Goal: Transaction & Acquisition: Purchase product/service

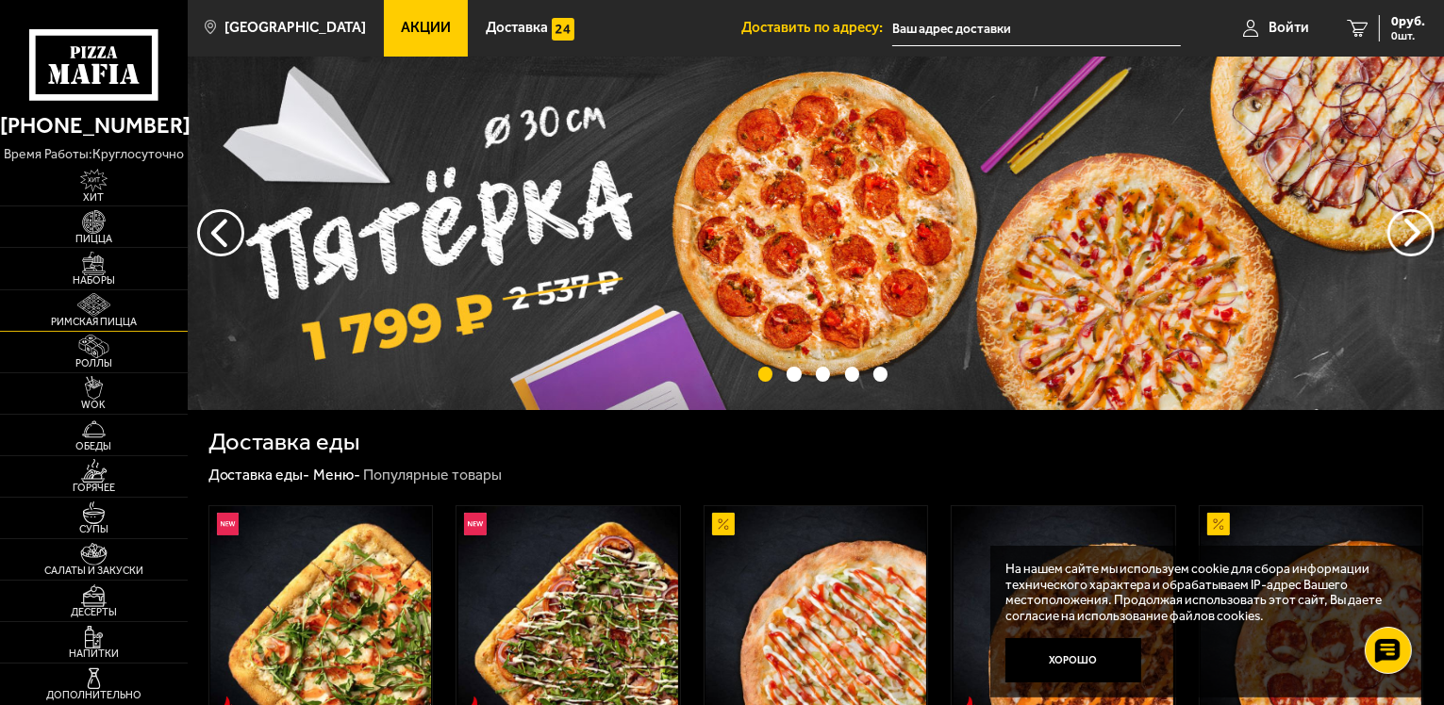
click at [107, 293] on img at bounding box center [94, 305] width 58 height 24
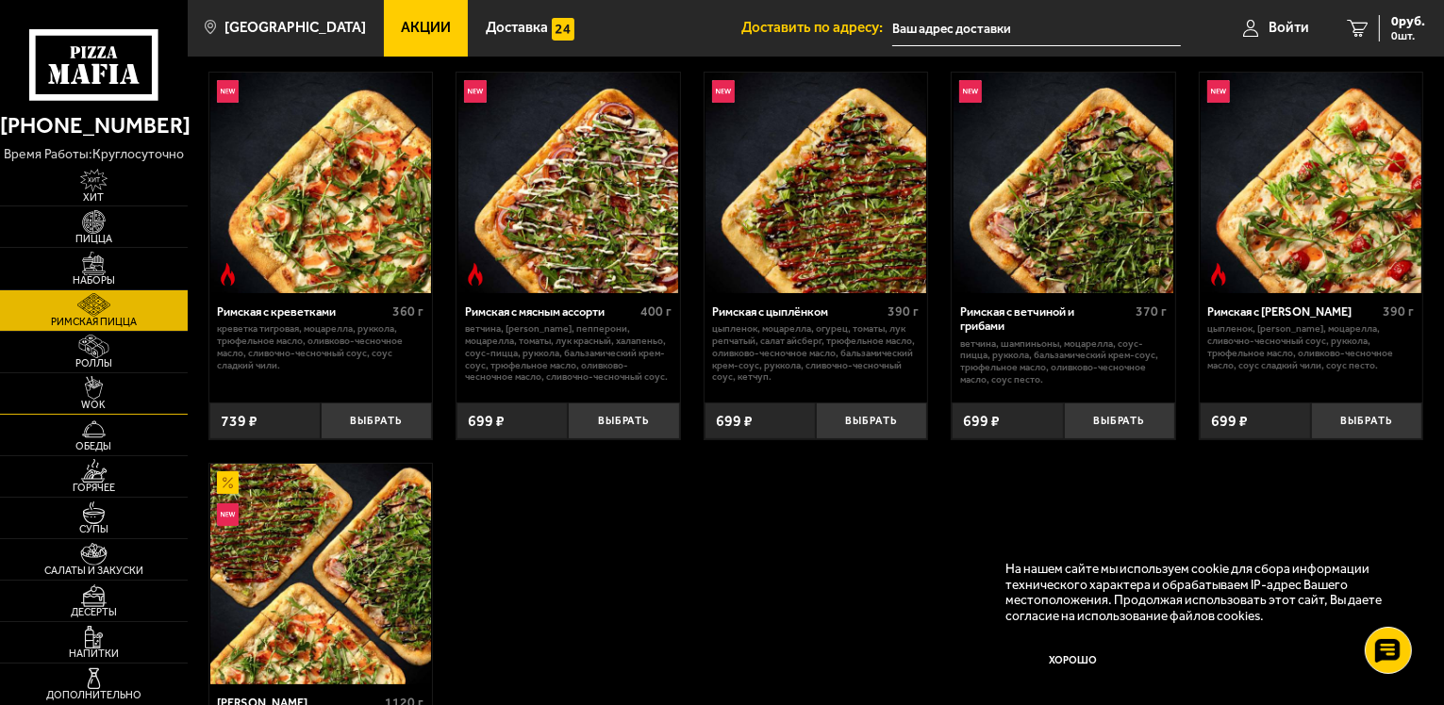
scroll to position [94, 0]
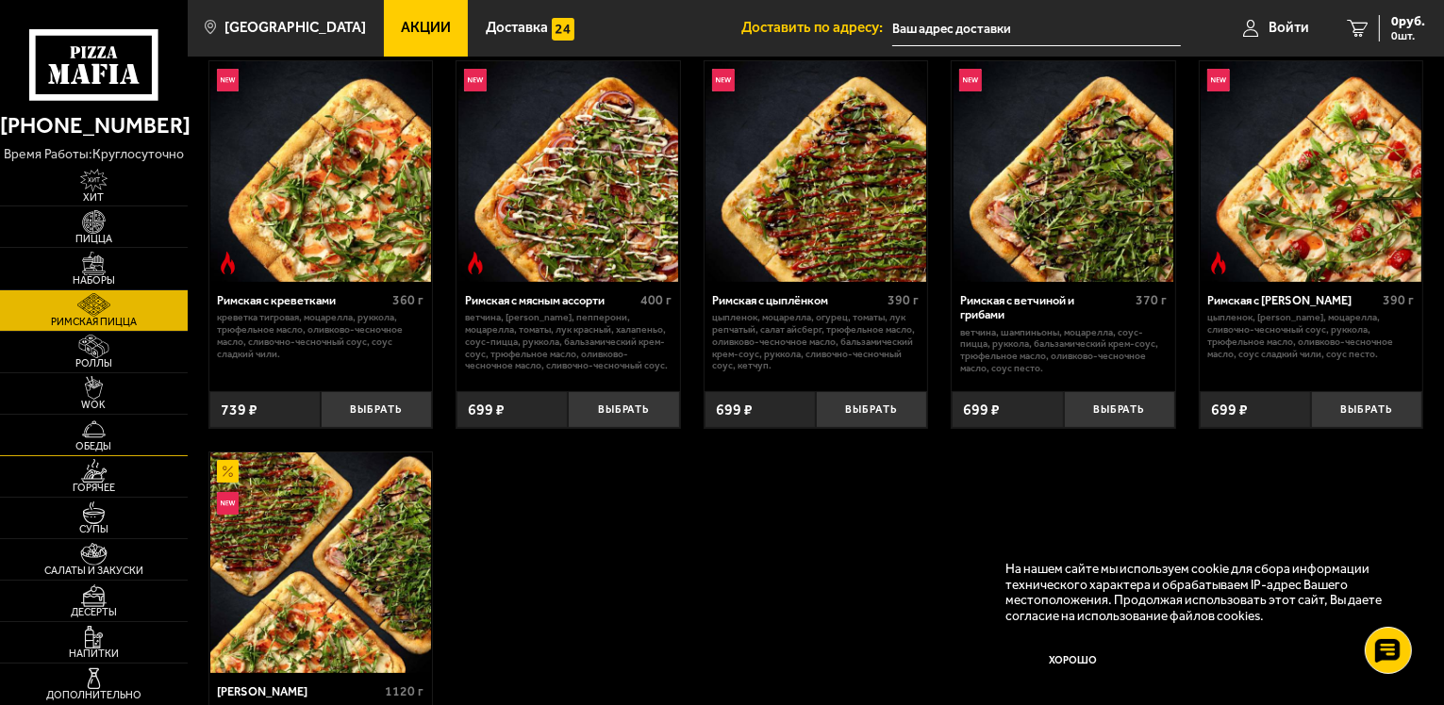
click at [124, 426] on link "Обеды" at bounding box center [94, 435] width 188 height 41
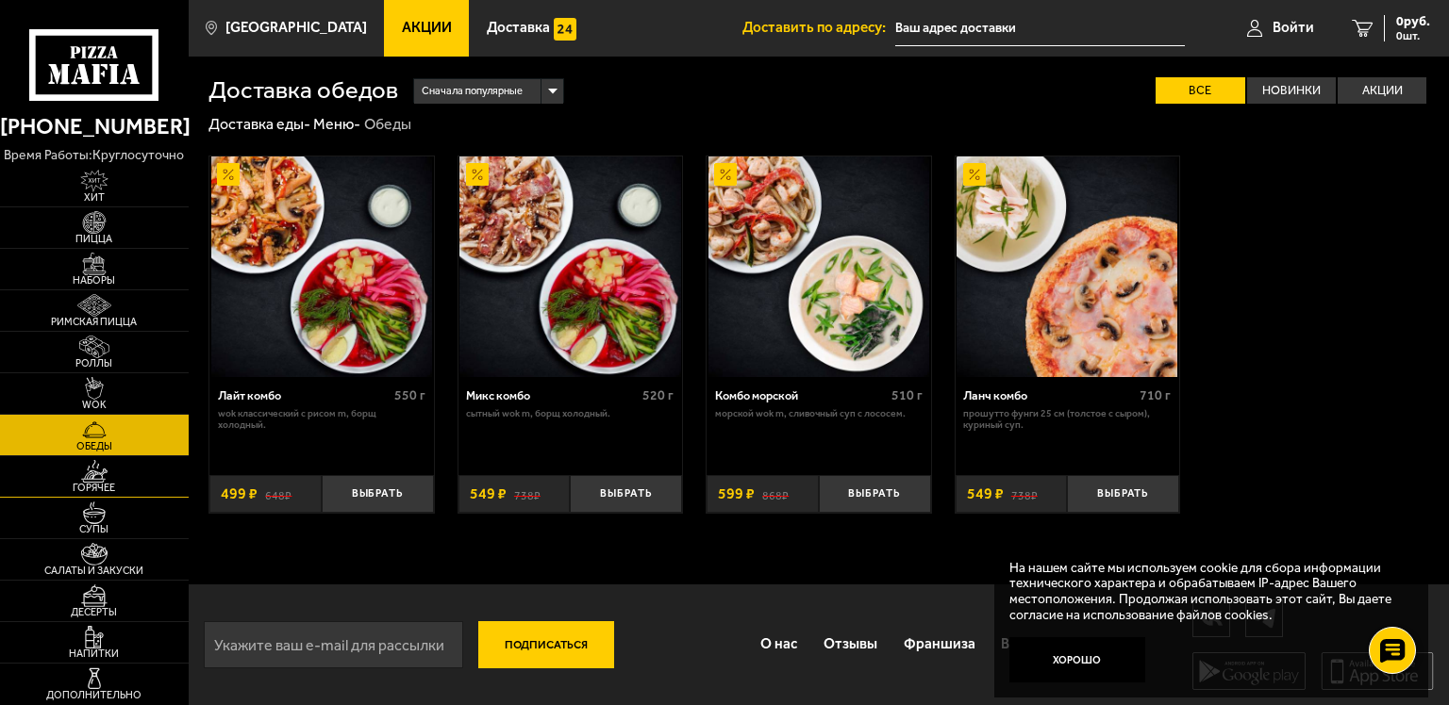
click at [114, 467] on img at bounding box center [94, 472] width 58 height 24
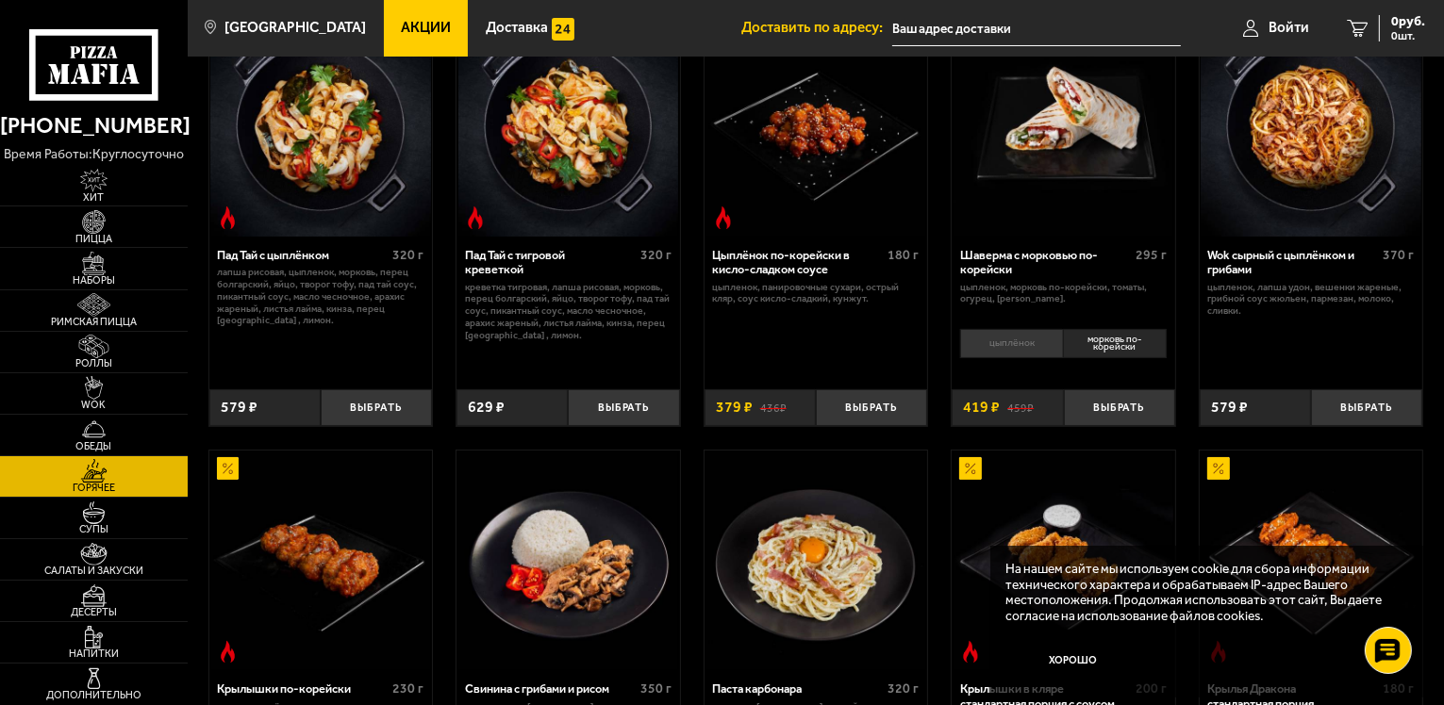
scroll to position [189, 0]
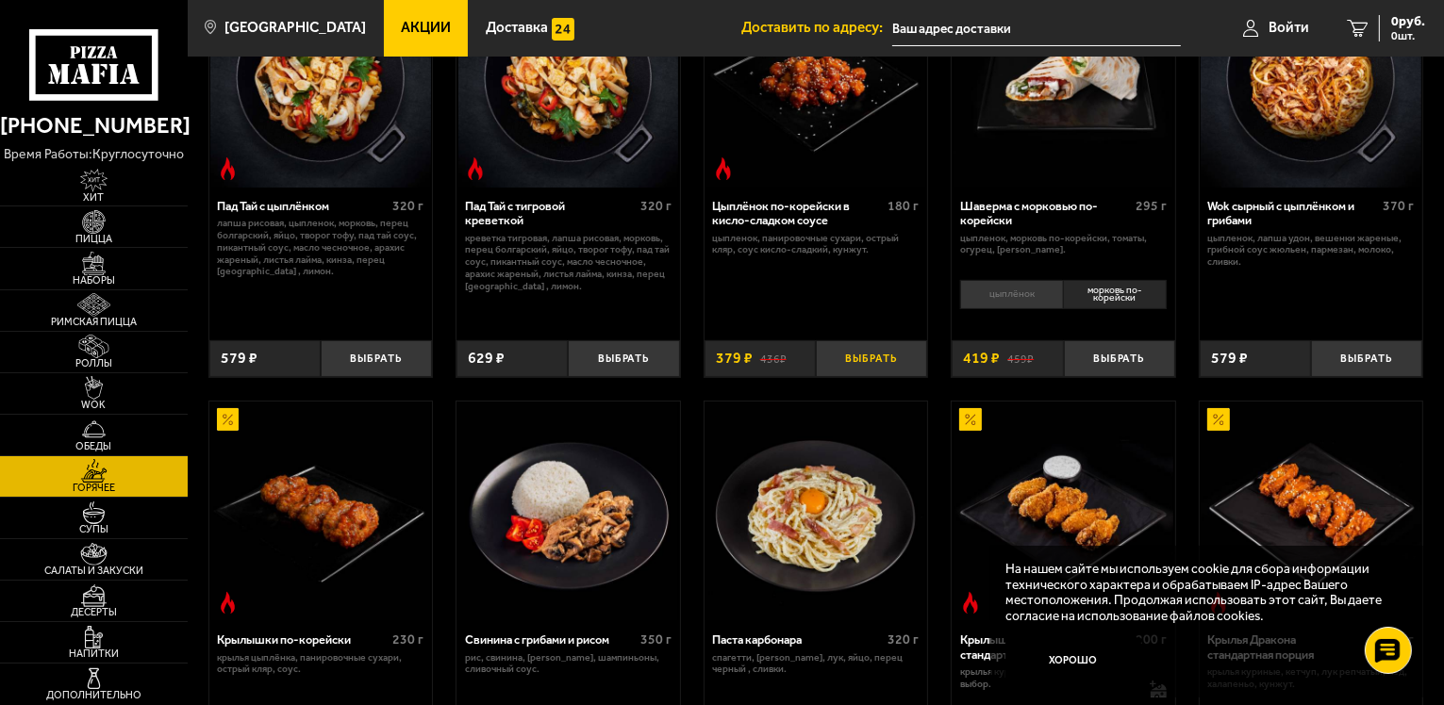
click at [848, 360] on button "Выбрать" at bounding box center [871, 358] width 111 height 37
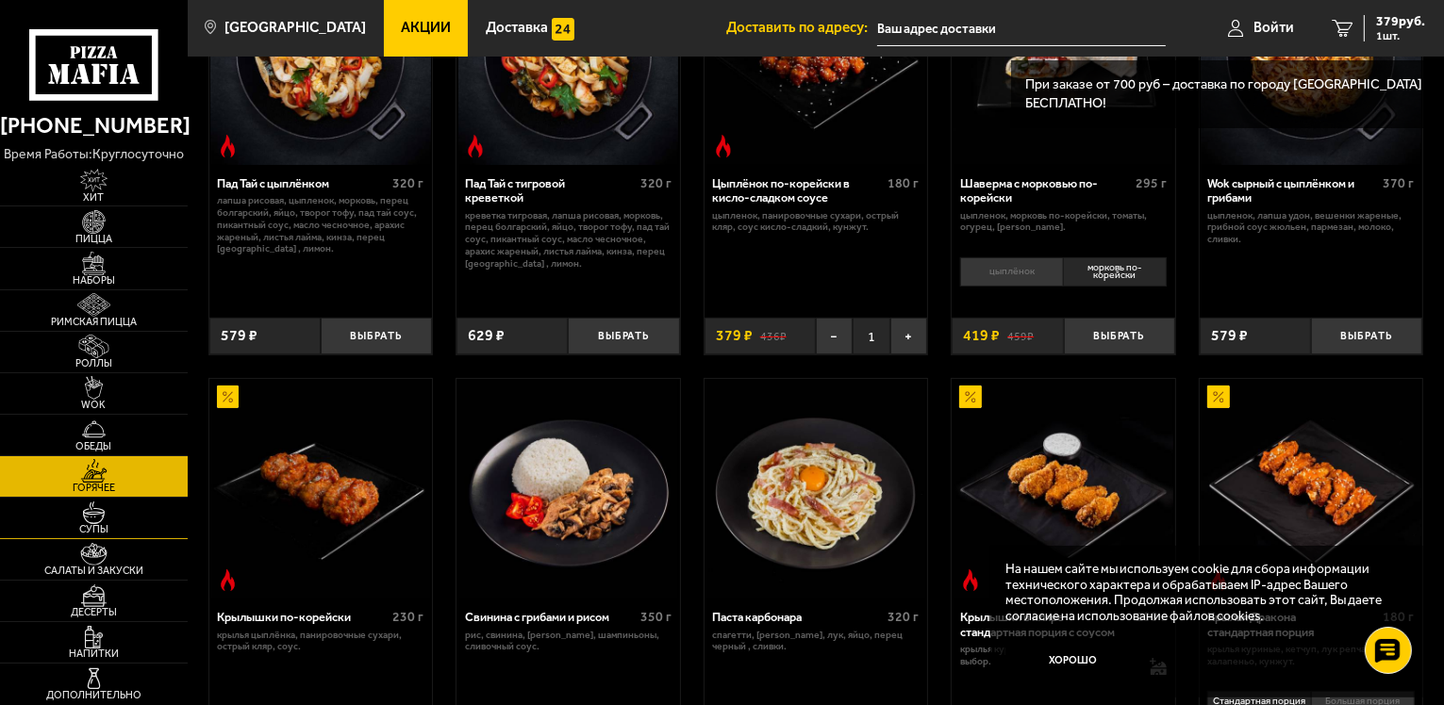
scroll to position [283, 0]
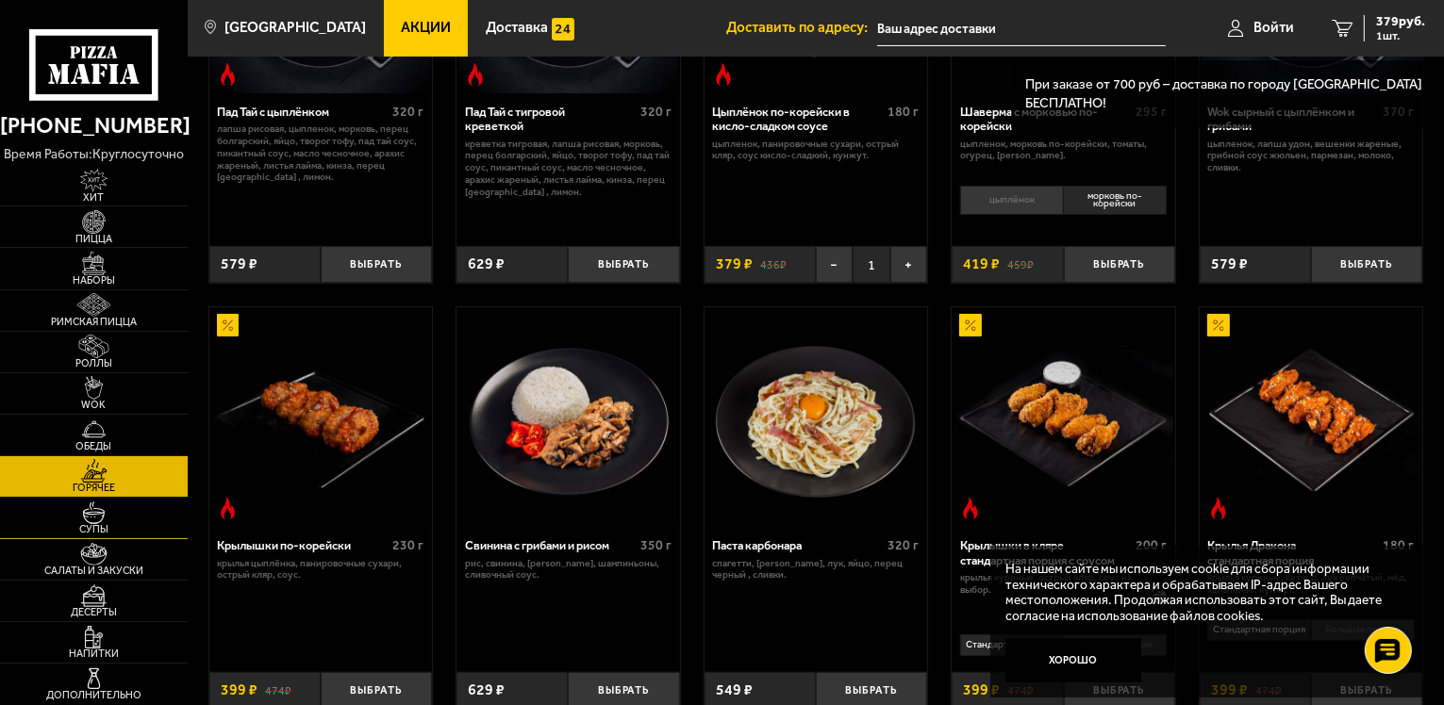
click at [101, 505] on img at bounding box center [94, 514] width 58 height 24
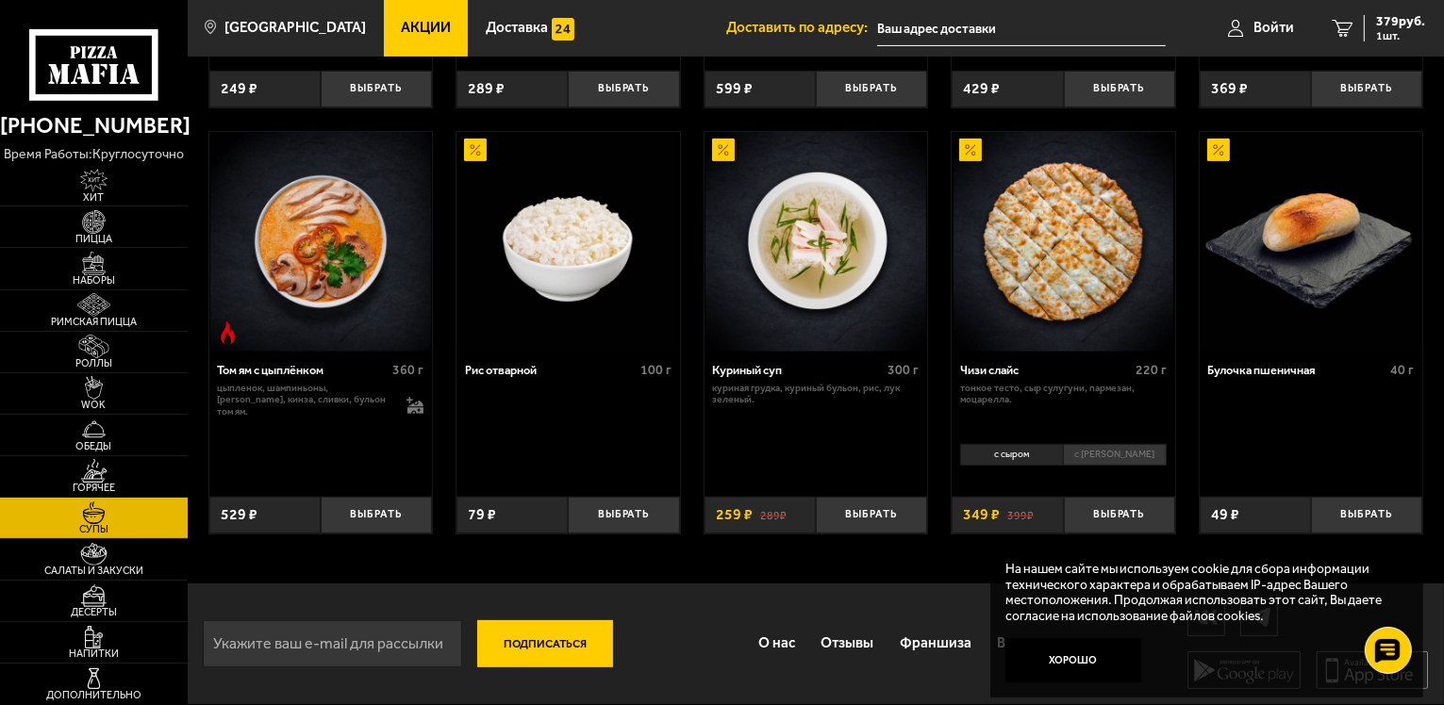
scroll to position [577, 0]
click at [91, 611] on span "Десерты" at bounding box center [94, 612] width 188 height 10
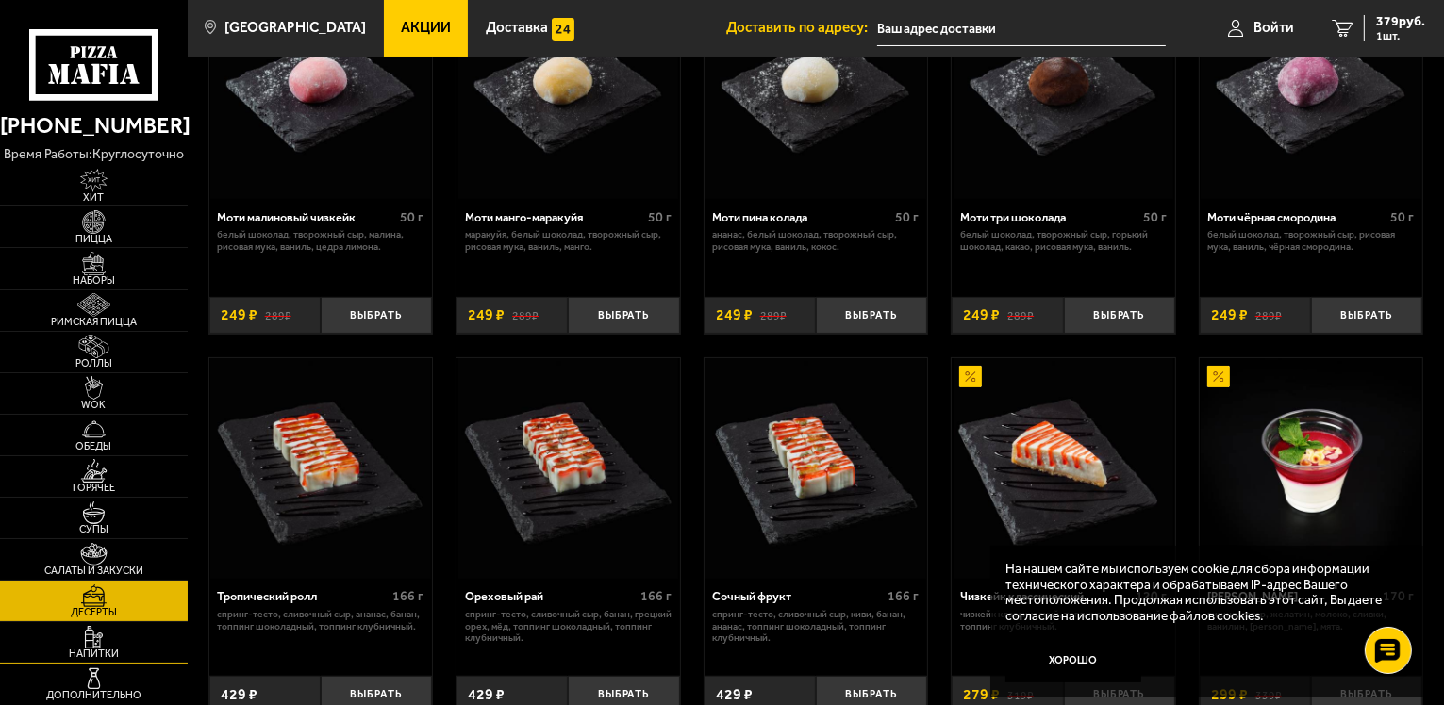
scroll to position [189, 0]
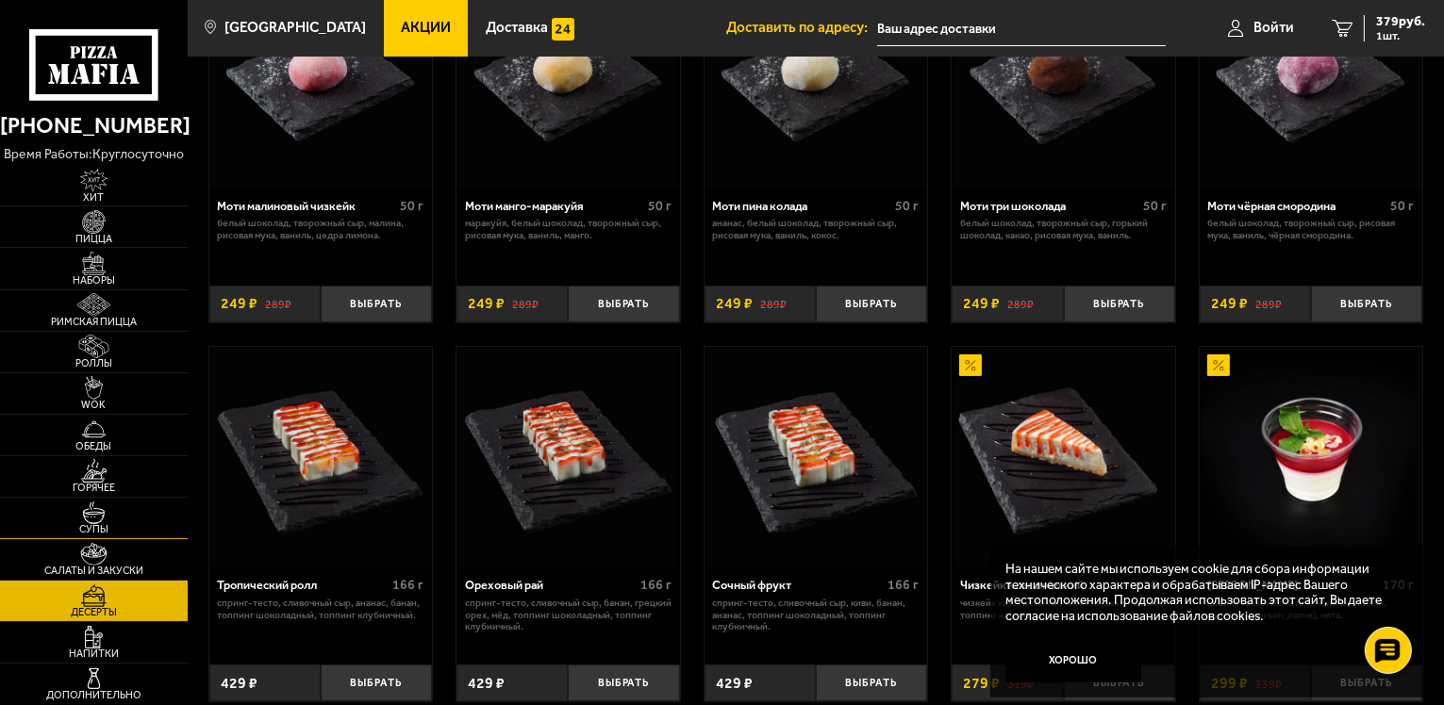
click at [109, 528] on span "Супы" at bounding box center [94, 529] width 188 height 10
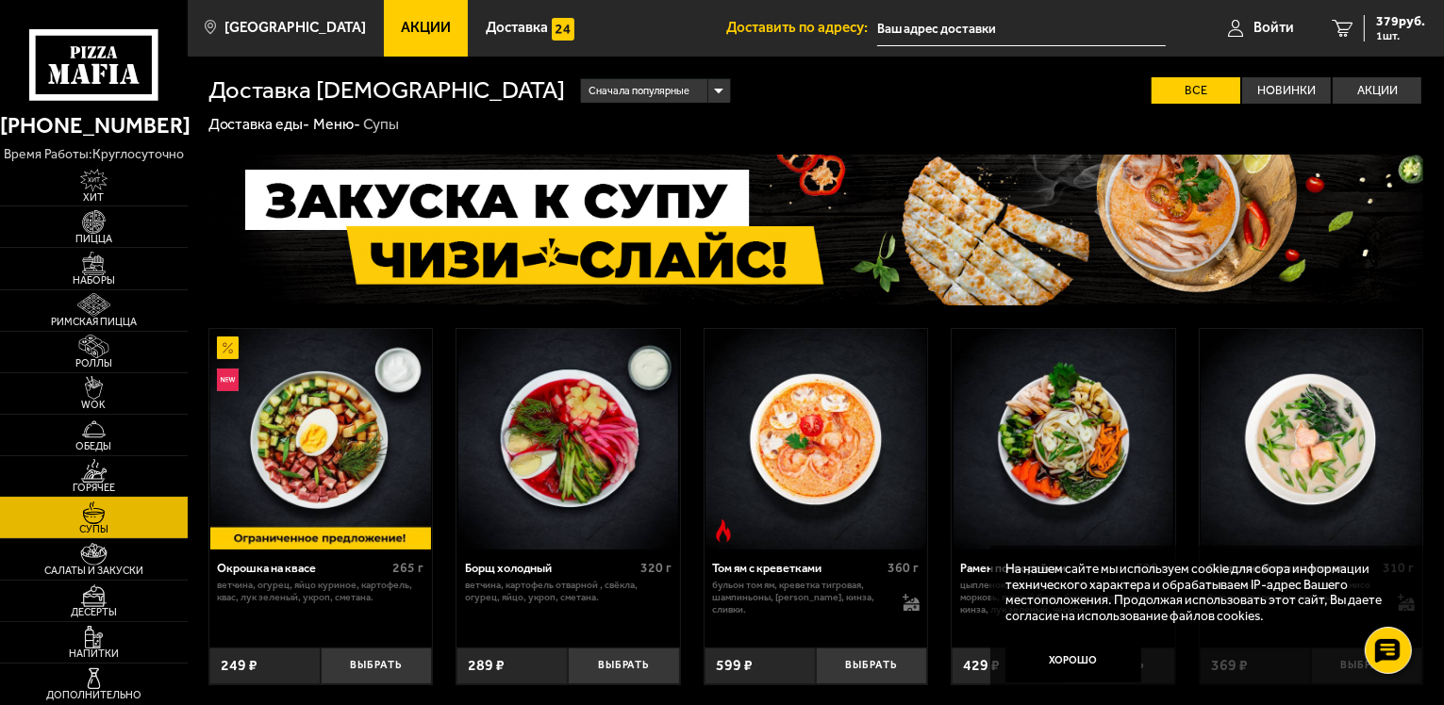
click at [114, 465] on img at bounding box center [94, 471] width 58 height 24
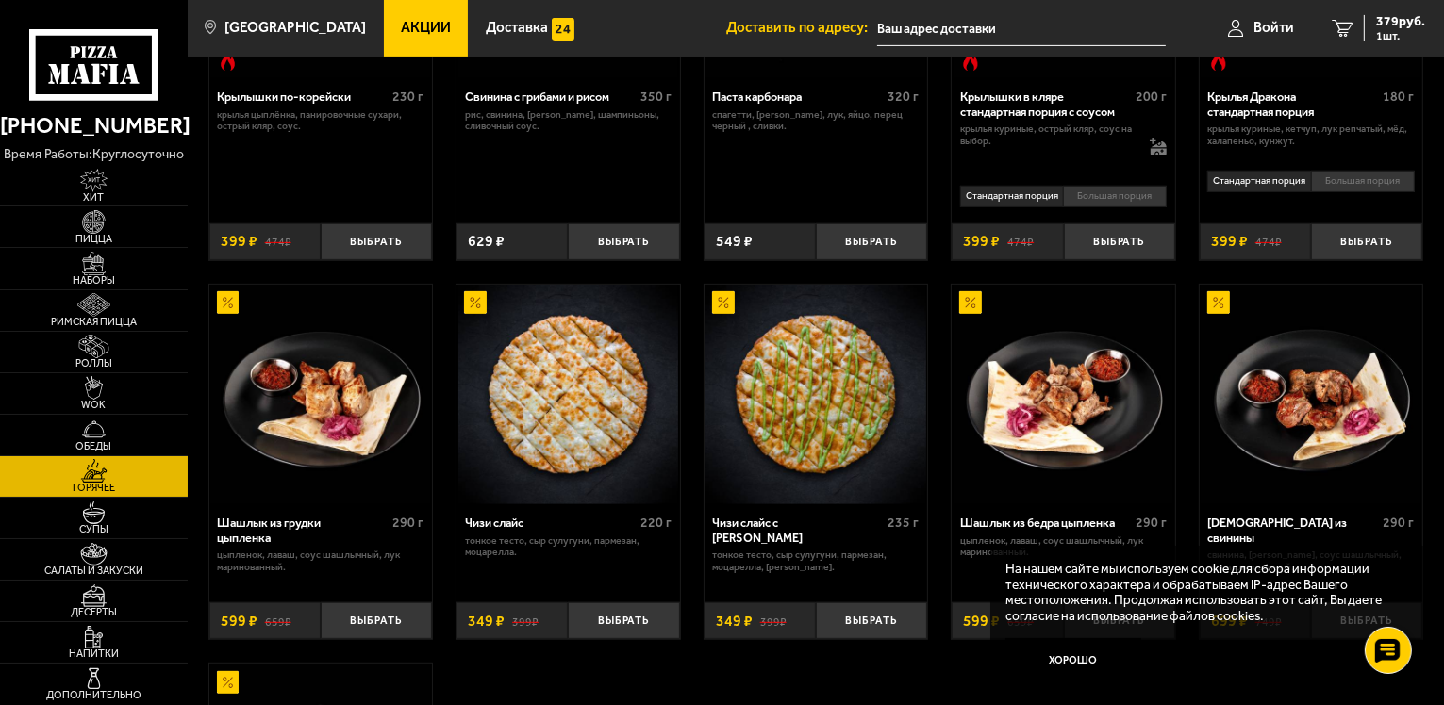
scroll to position [754, 0]
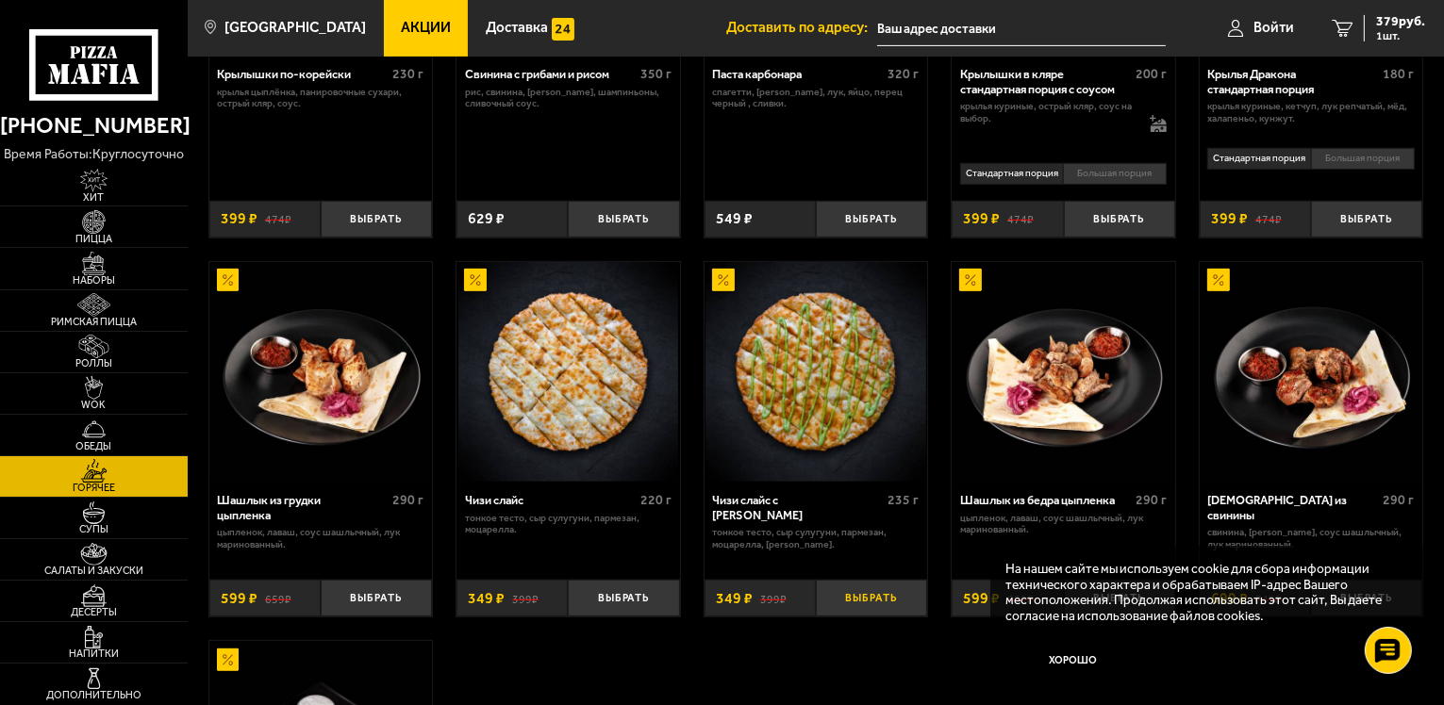
click at [892, 595] on button "Выбрать" at bounding box center [871, 598] width 111 height 37
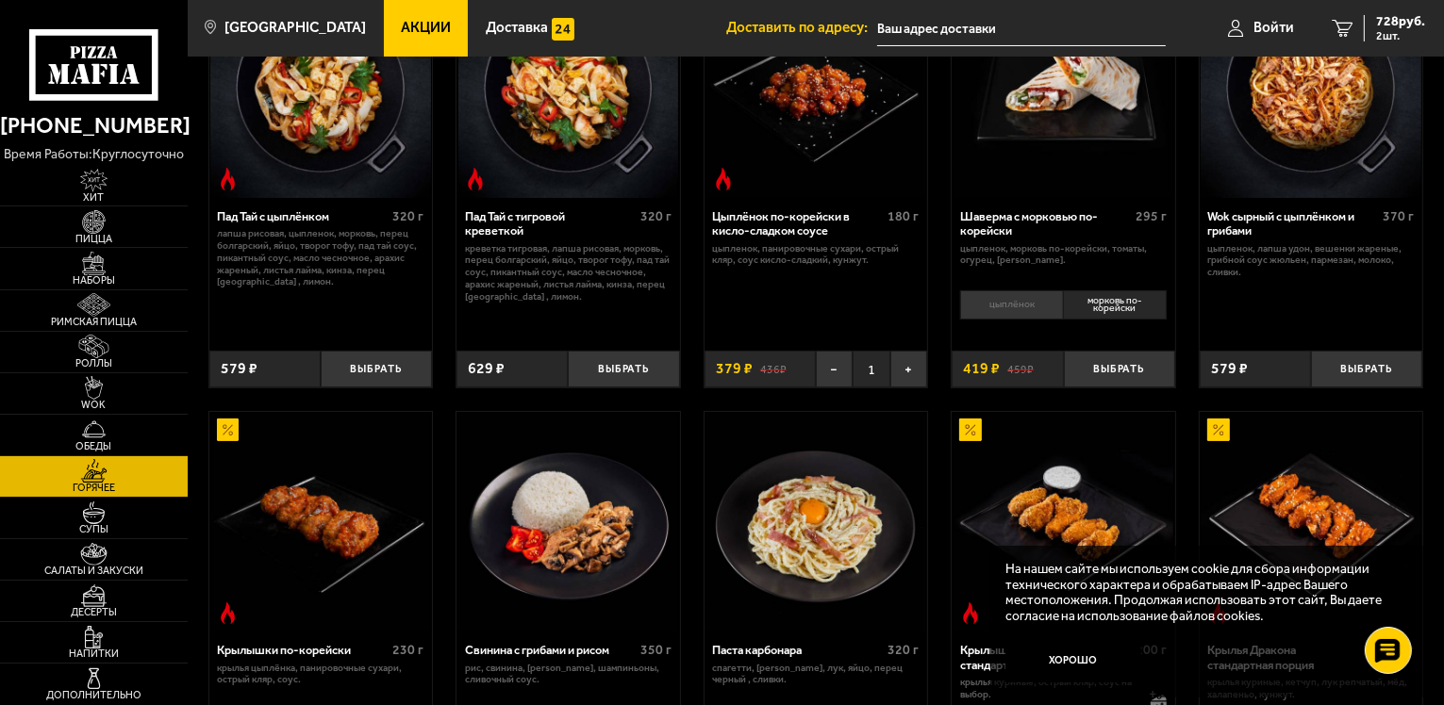
scroll to position [189, 0]
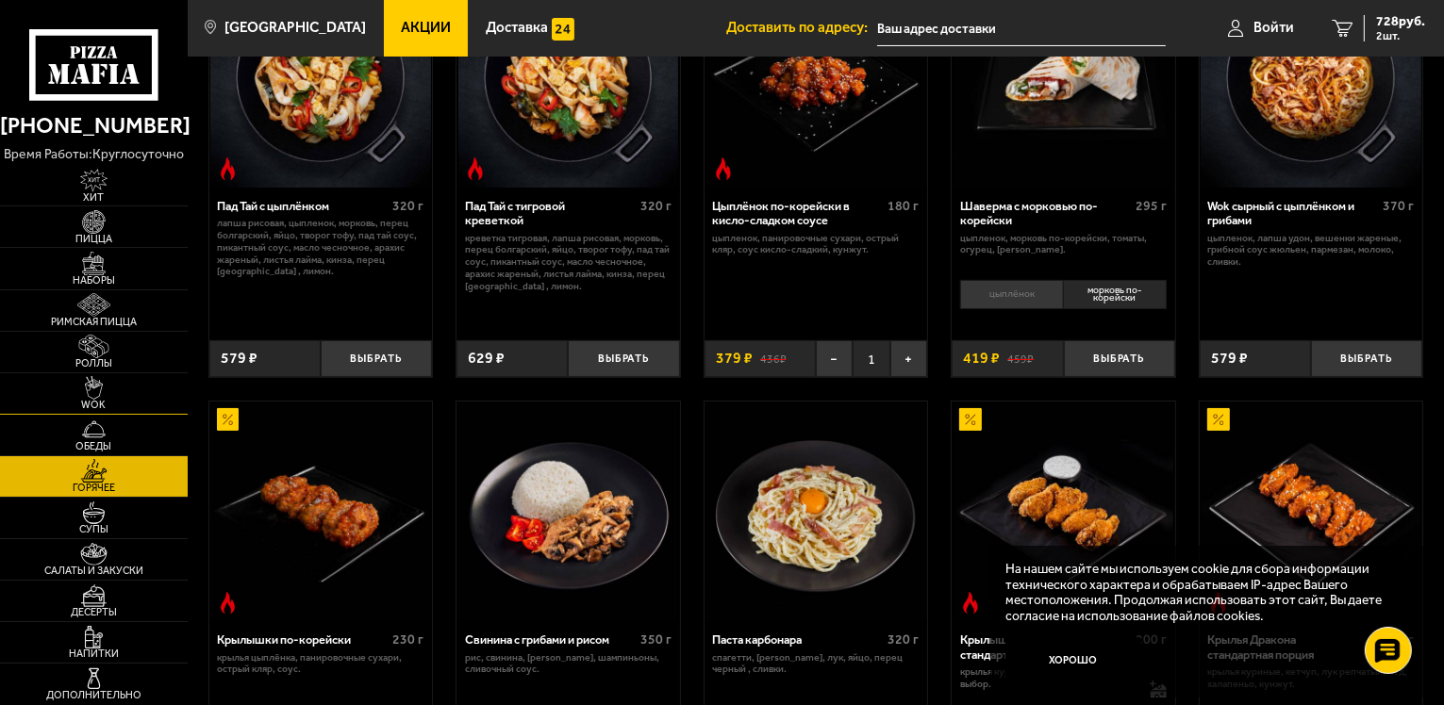
click at [91, 391] on img at bounding box center [94, 388] width 58 height 24
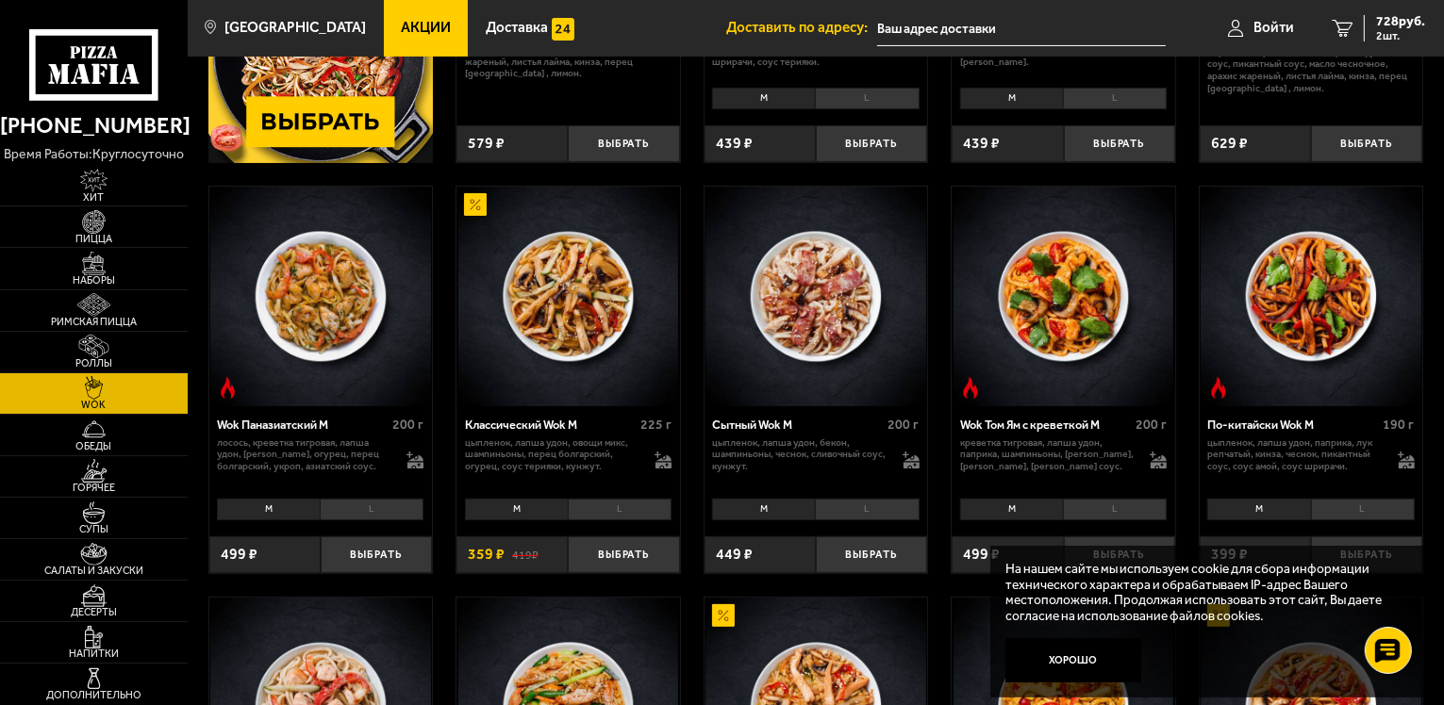
scroll to position [377, 0]
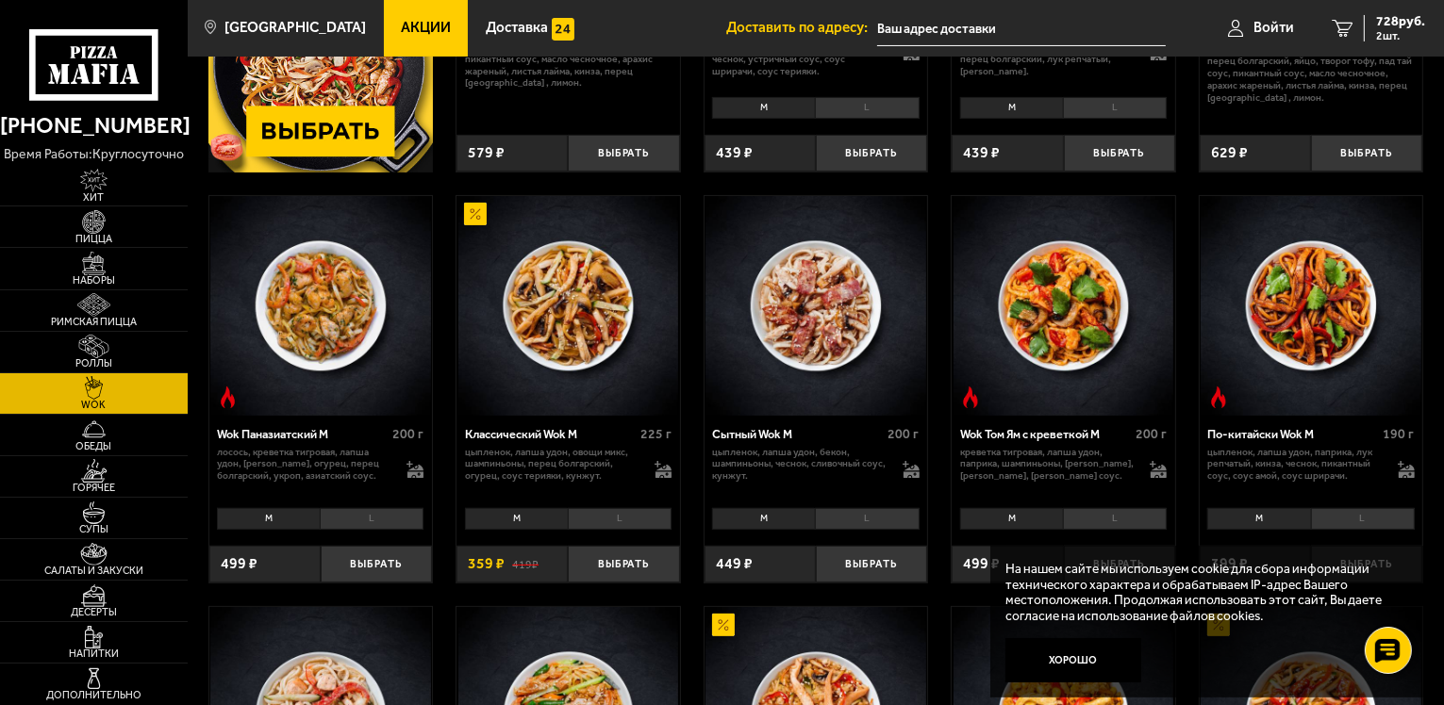
click at [1088, 656] on button "Хорошо" at bounding box center [1073, 660] width 136 height 45
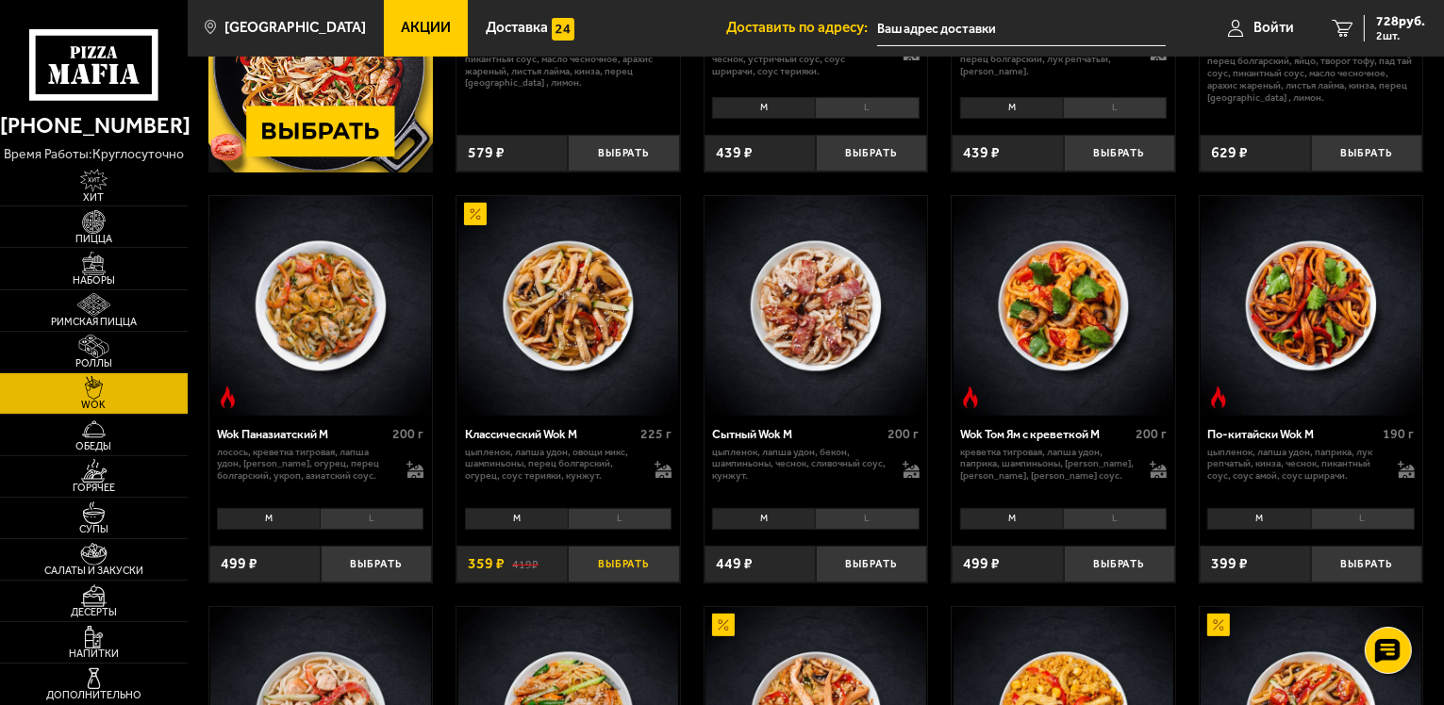
click at [640, 569] on button "Выбрать" at bounding box center [623, 564] width 111 height 37
click at [1379, 33] on span "3 шт." at bounding box center [1396, 35] width 57 height 11
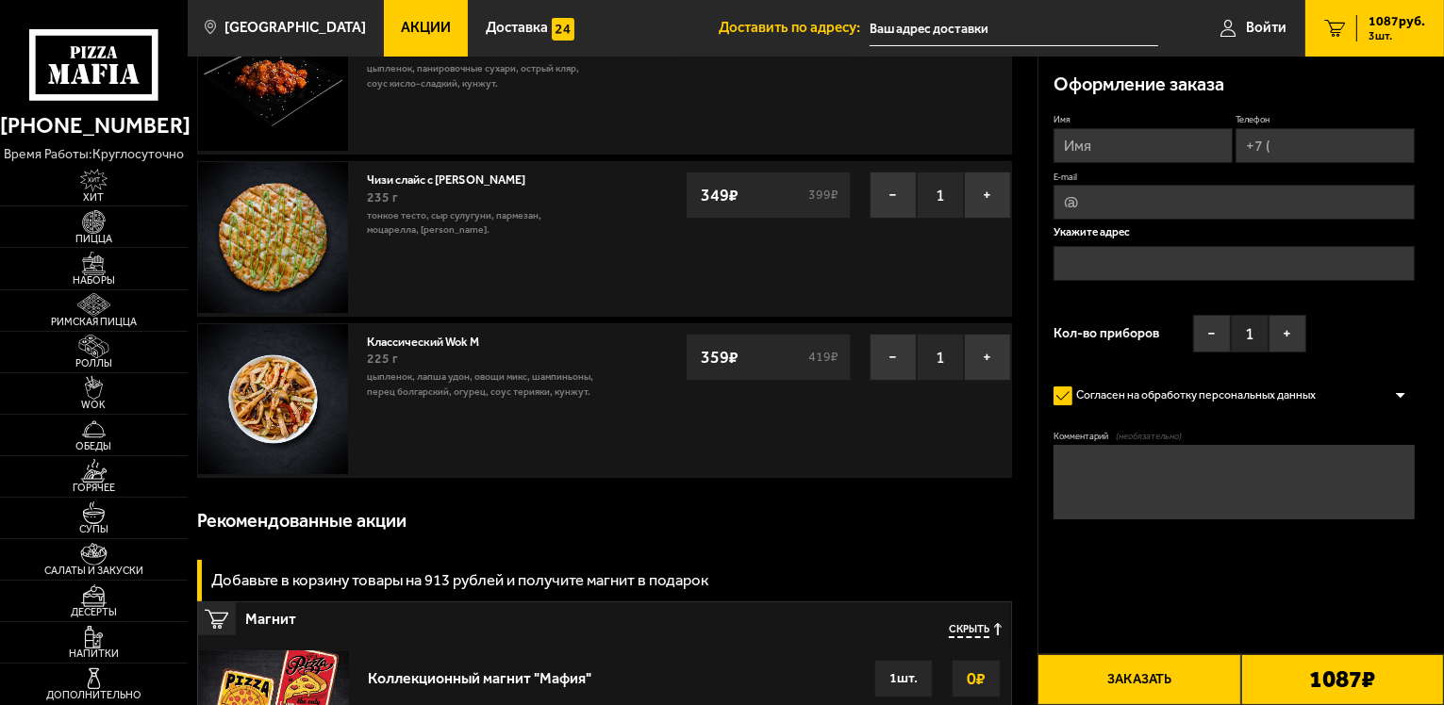
scroll to position [94, 0]
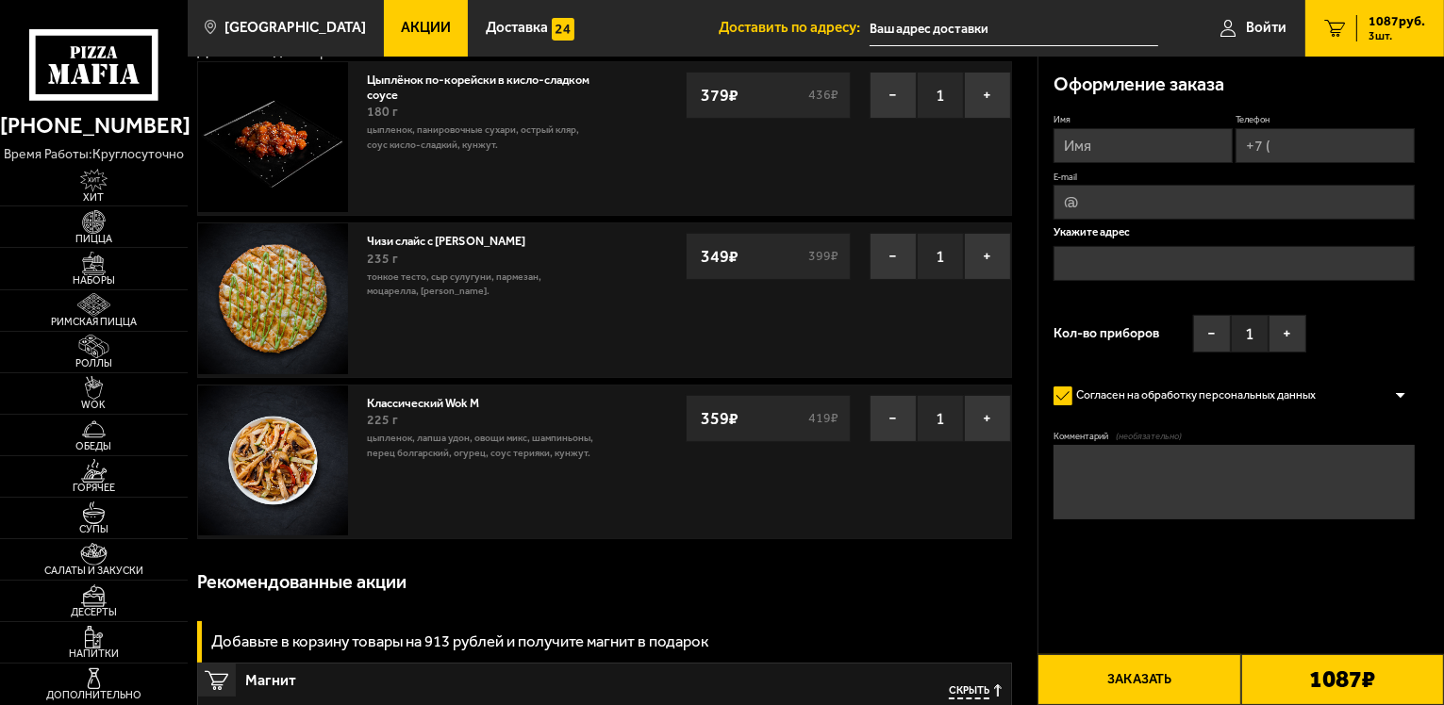
click at [1144, 205] on input "E-mail" at bounding box center [1233, 202] width 361 height 35
type input "[EMAIL_ADDRESS][DOMAIN_NAME]"
type input "Агапонов [PERSON_NAME]"
type input "[PHONE_NUMBER]"
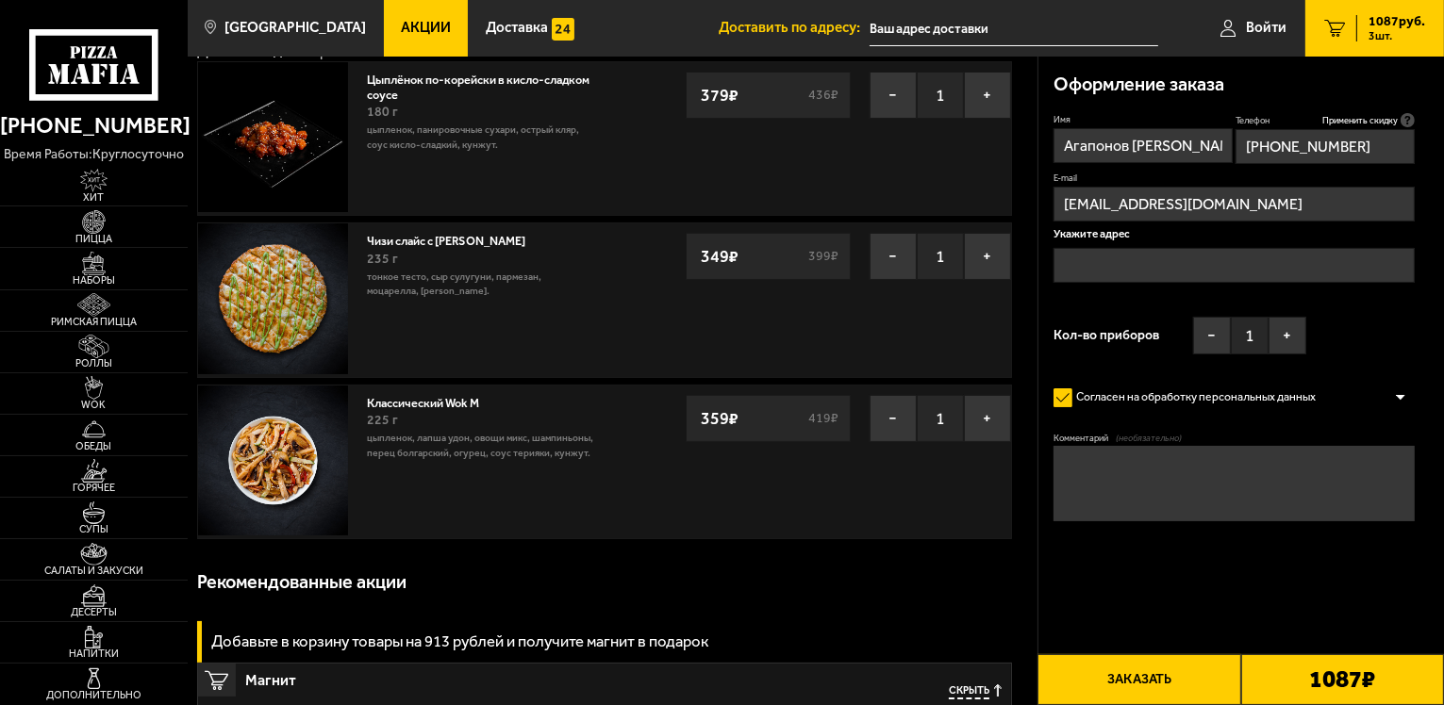
click at [1115, 287] on div "Укажите адрес" at bounding box center [1233, 263] width 361 height 69
click at [1111, 266] on input "text" at bounding box center [1233, 265] width 361 height 35
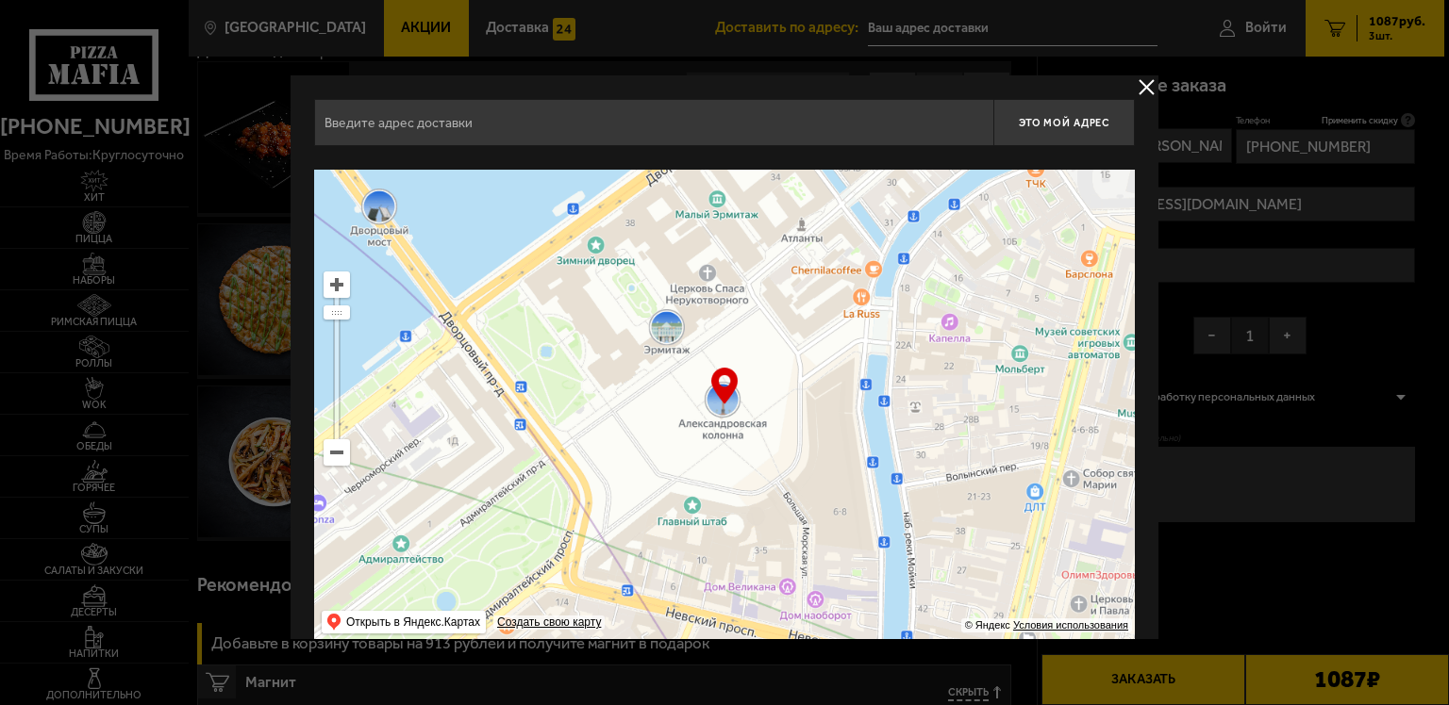
click at [472, 132] on input "text" at bounding box center [653, 122] width 679 height 47
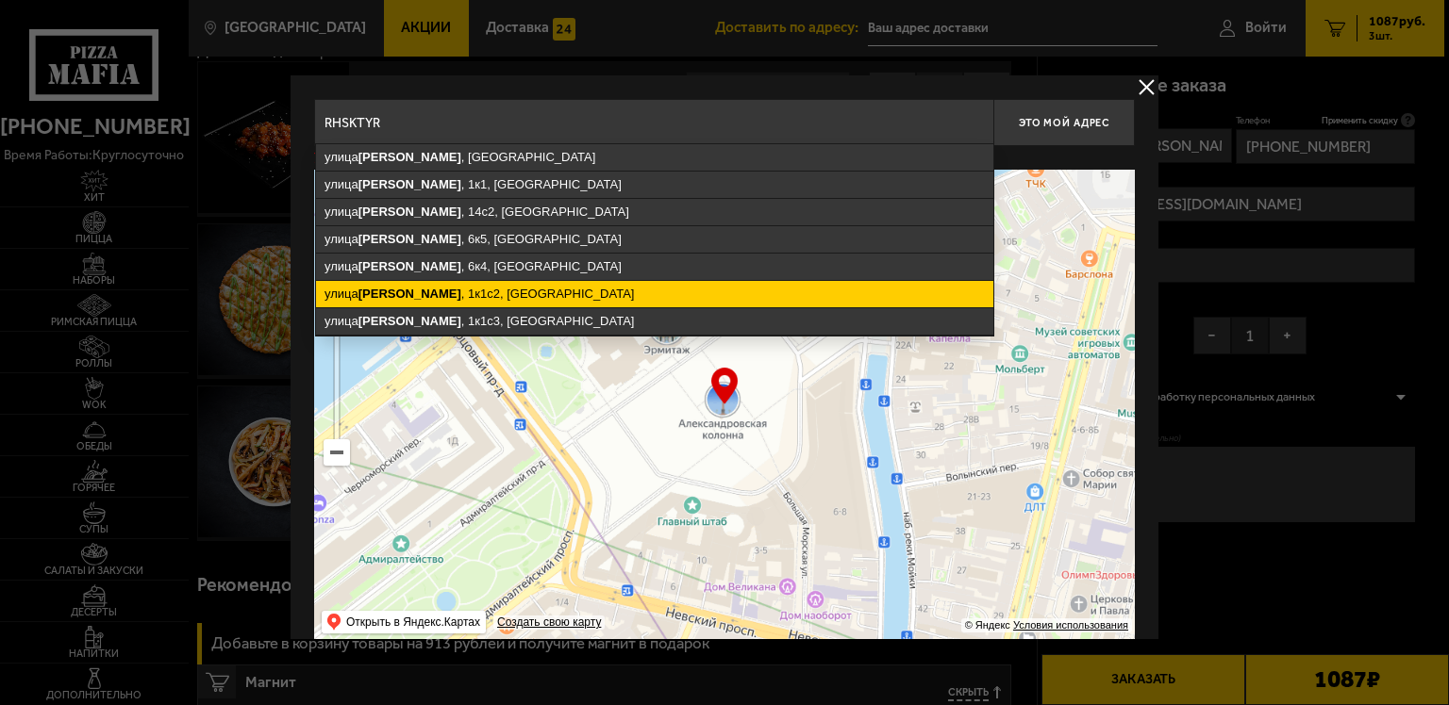
click at [490, 284] on ymaps "[STREET_ADDRESS]" at bounding box center [654, 294] width 677 height 26
type input "[STREET_ADDRESS]"
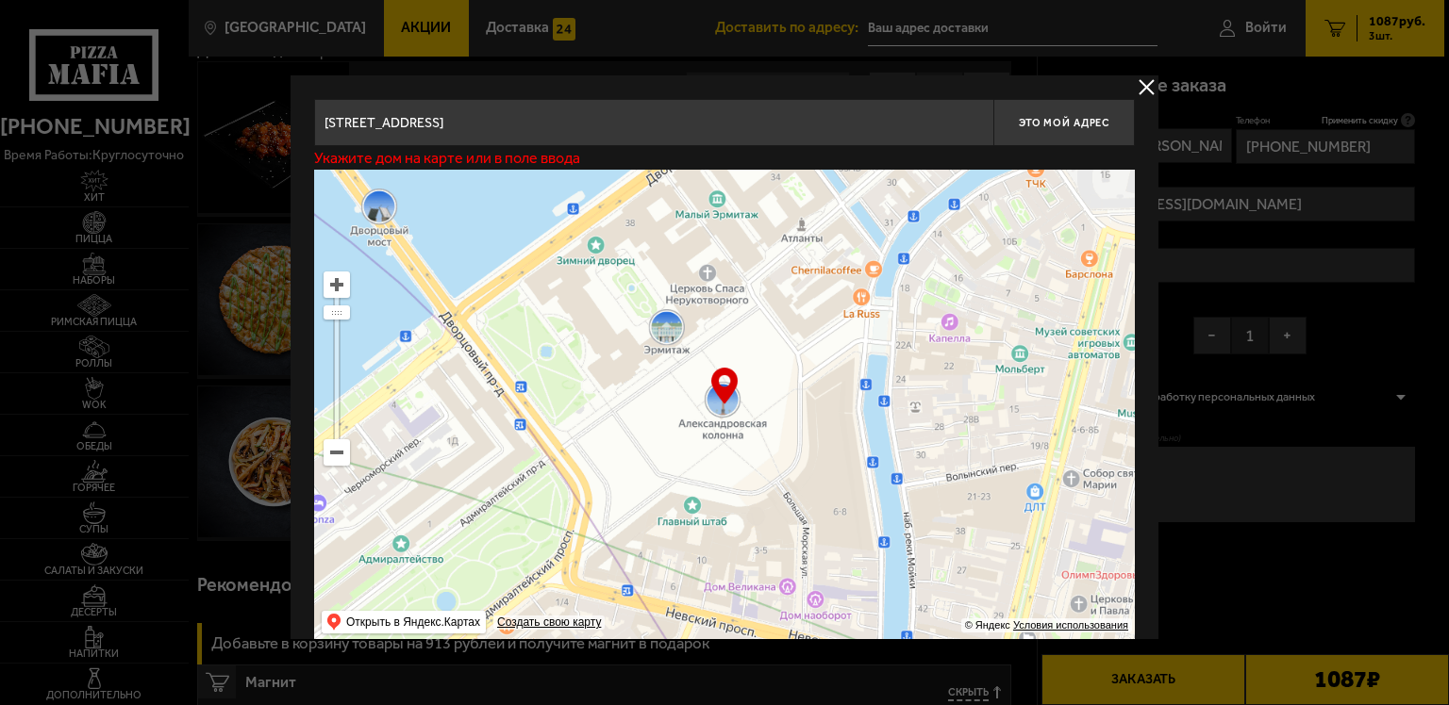
type input "[STREET_ADDRESS]"
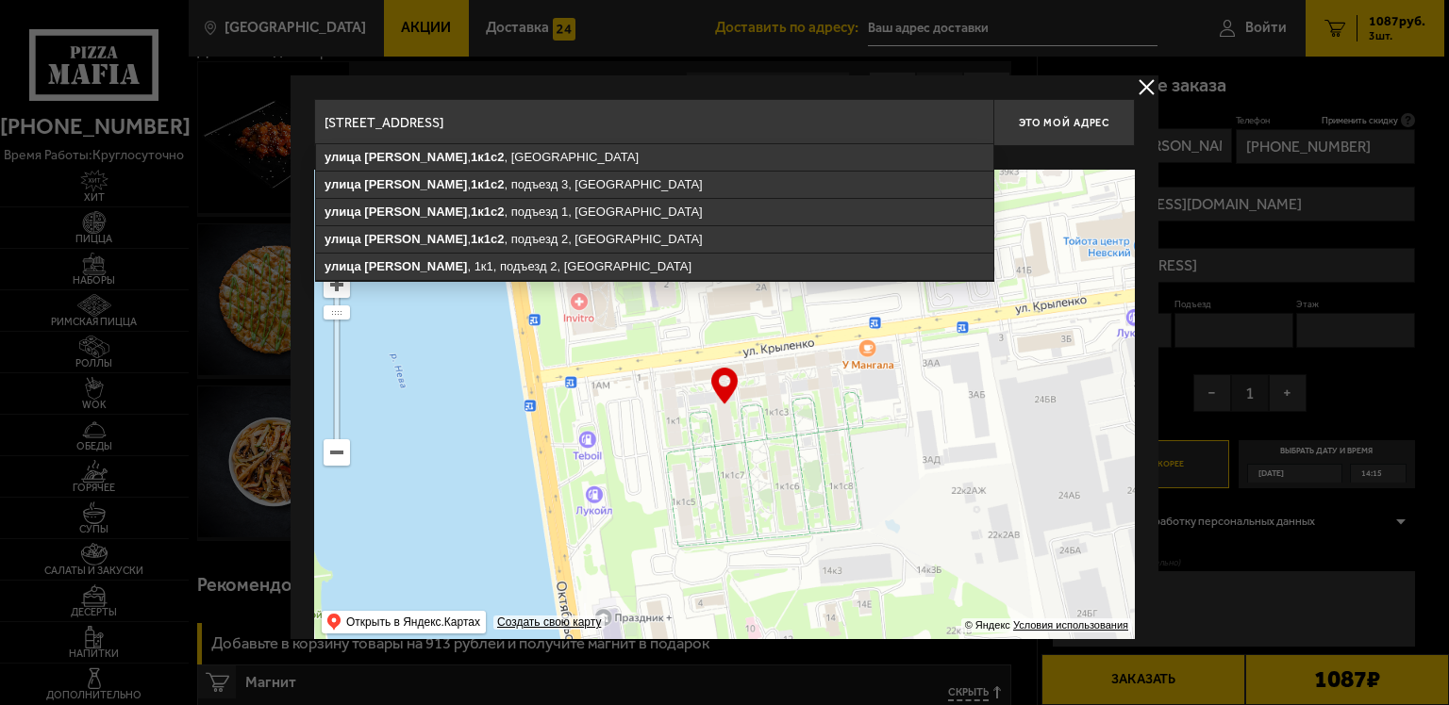
drag, startPoint x: 597, startPoint y: 127, endPoint x: 582, endPoint y: 127, distance: 15.1
click at [582, 127] on input "[STREET_ADDRESS]" at bounding box center [653, 122] width 679 height 47
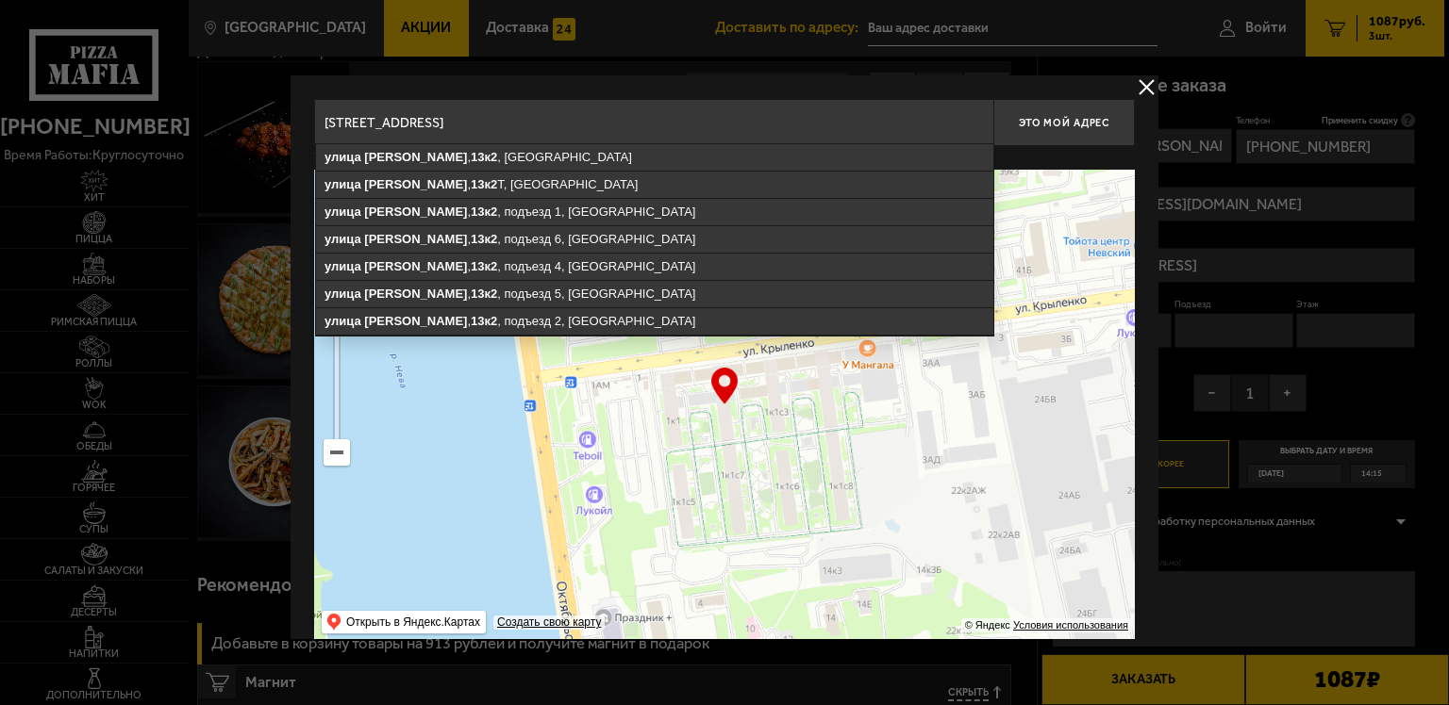
click at [690, 134] on input "[STREET_ADDRESS]" at bounding box center [653, 122] width 679 height 47
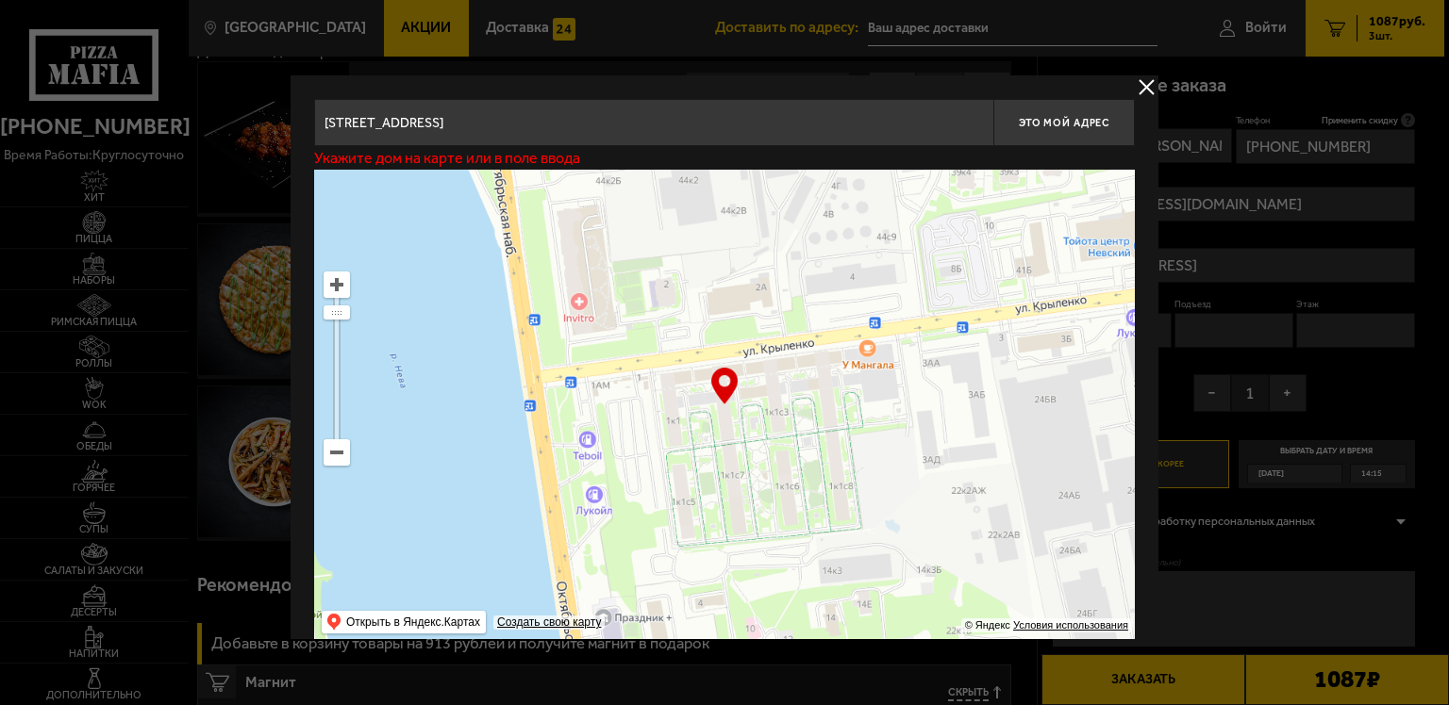
click at [582, 136] on input "[STREET_ADDRESS]" at bounding box center [653, 122] width 679 height 47
click at [473, 410] on ymaps at bounding box center [724, 406] width 820 height 472
click at [668, 147] on div "Укажите дом на карте или в поле ввода" at bounding box center [724, 158] width 820 height 24
click at [648, 124] on input "[STREET_ADDRESS]" at bounding box center [653, 122] width 679 height 47
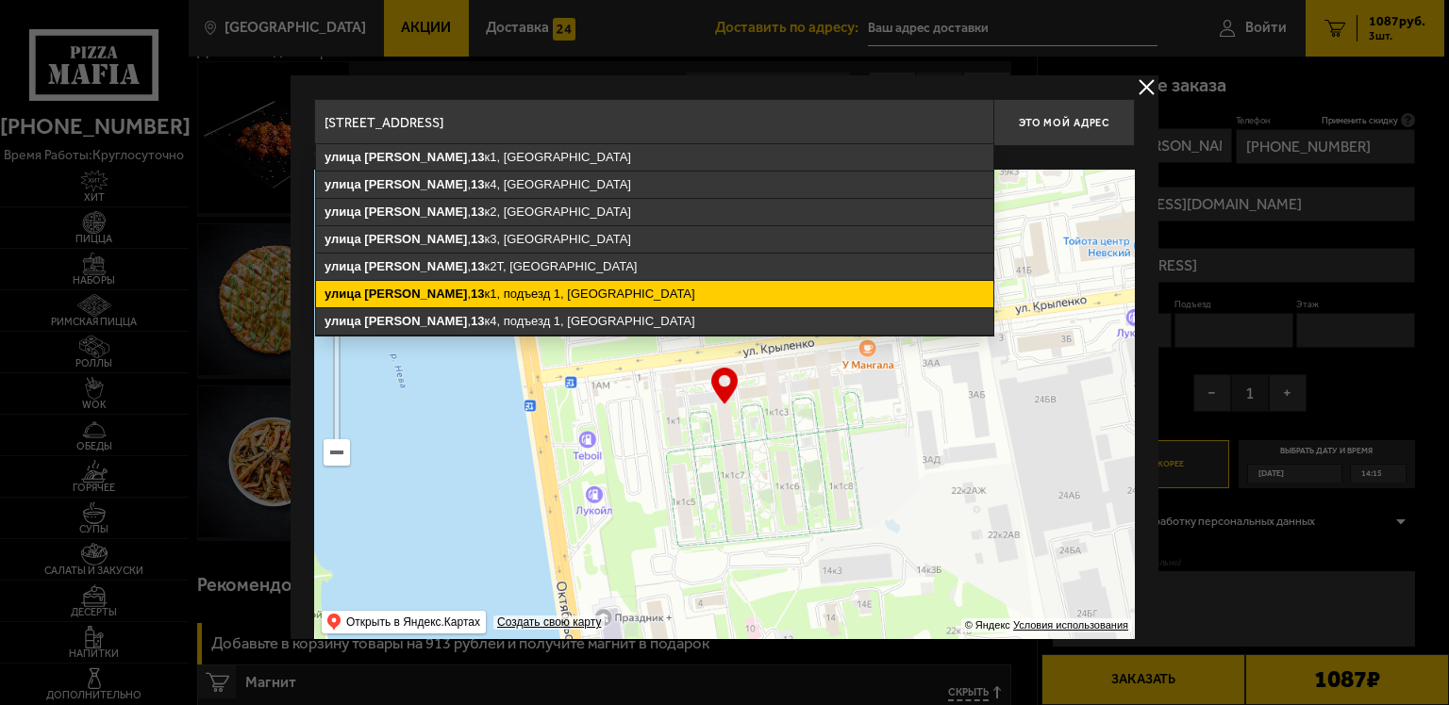
click at [577, 287] on ymaps "[STREET_ADDRESS]" at bounding box center [654, 294] width 677 height 26
type input "[STREET_ADDRESS]"
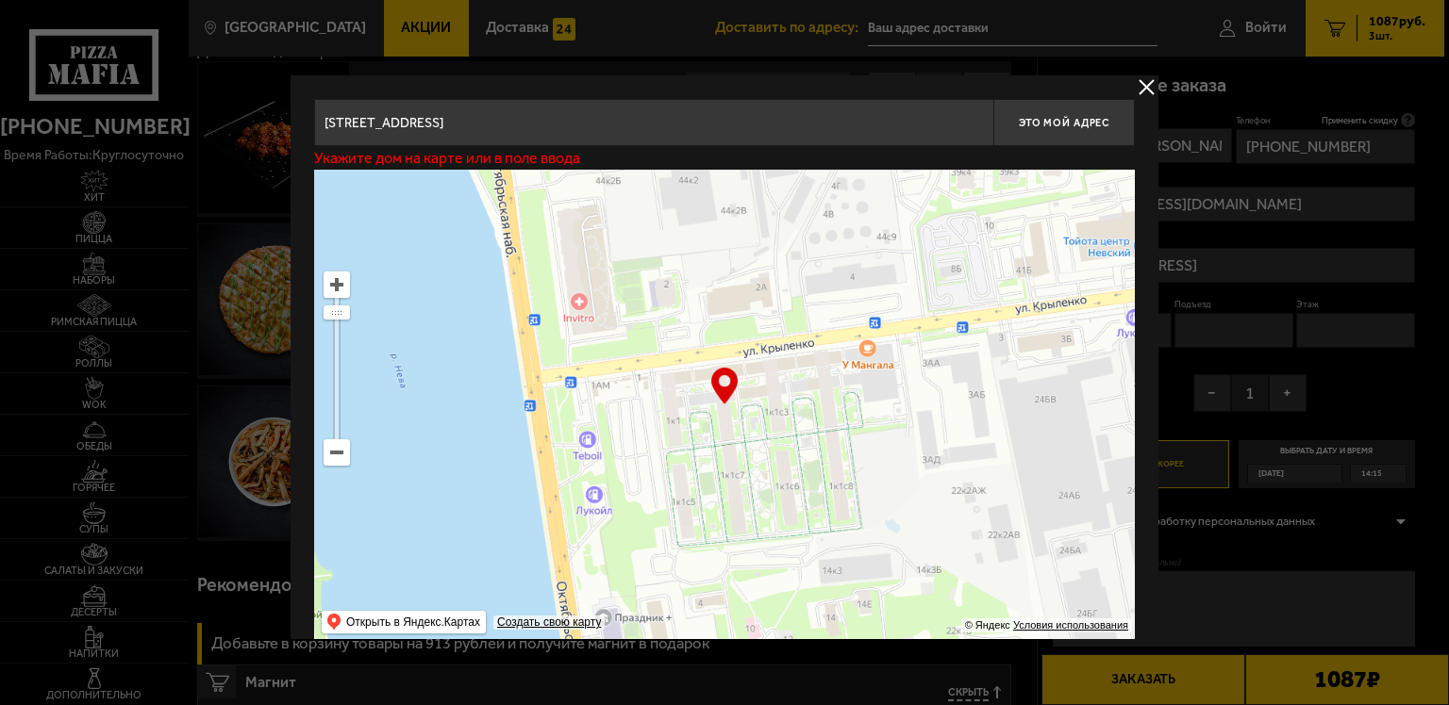
type input "[STREET_ADDRESS]"
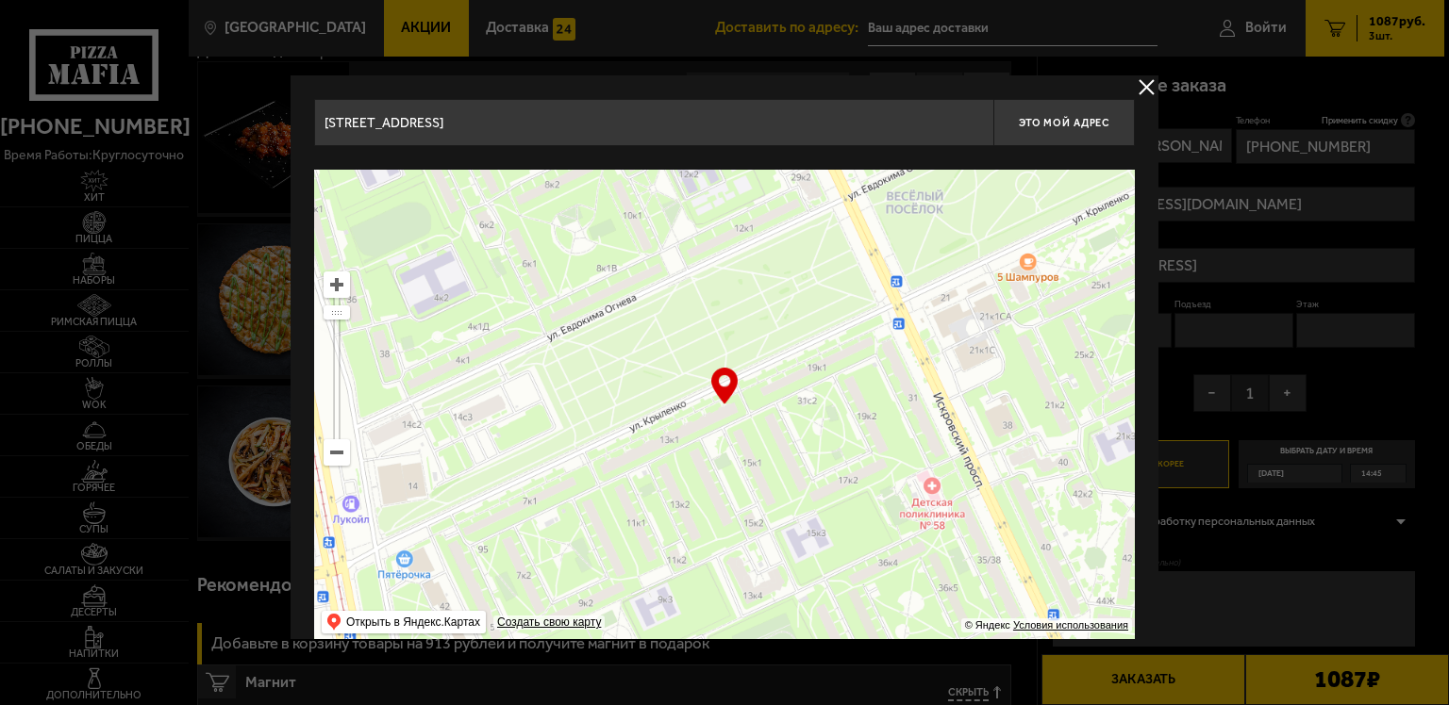
click at [662, 143] on input "[STREET_ADDRESS]" at bounding box center [653, 122] width 679 height 47
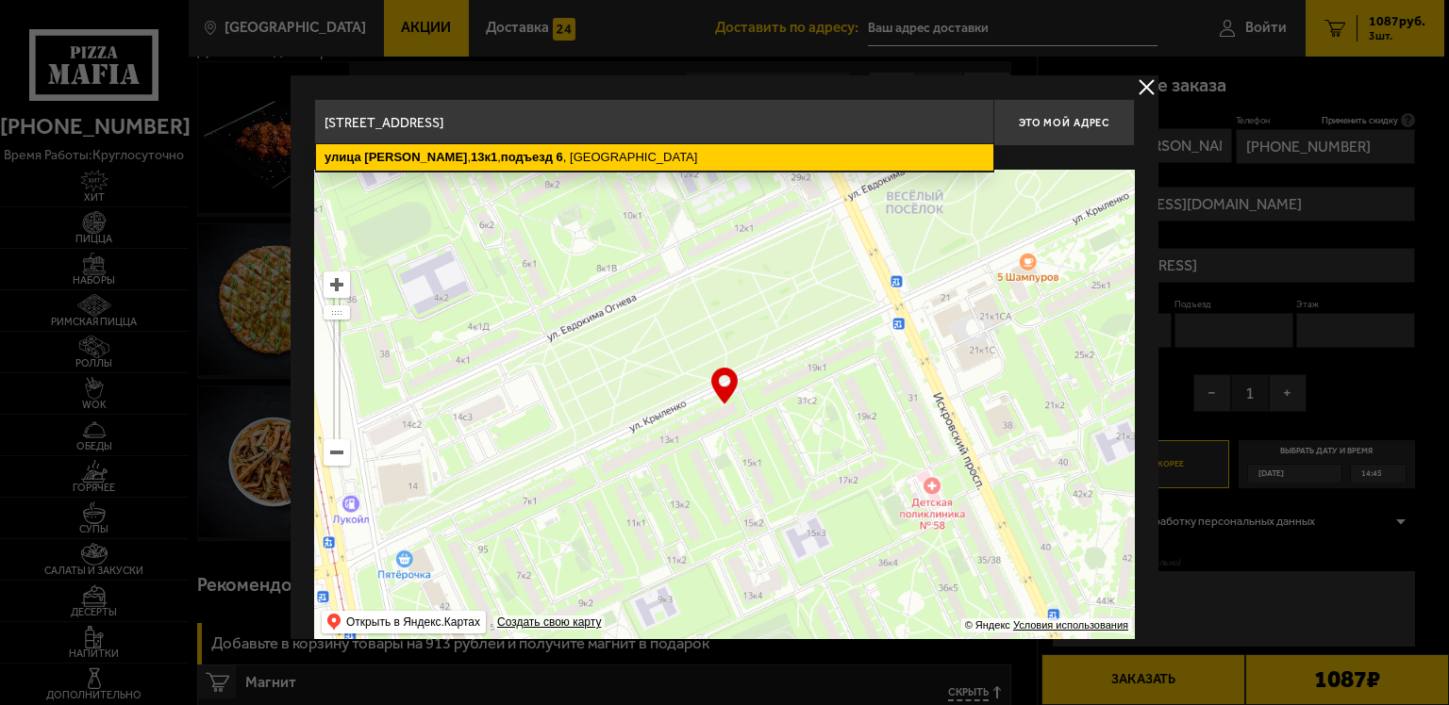
type input "[STREET_ADDRESS]"
click at [632, 156] on ymaps "[STREET_ADDRESS]" at bounding box center [654, 157] width 677 height 26
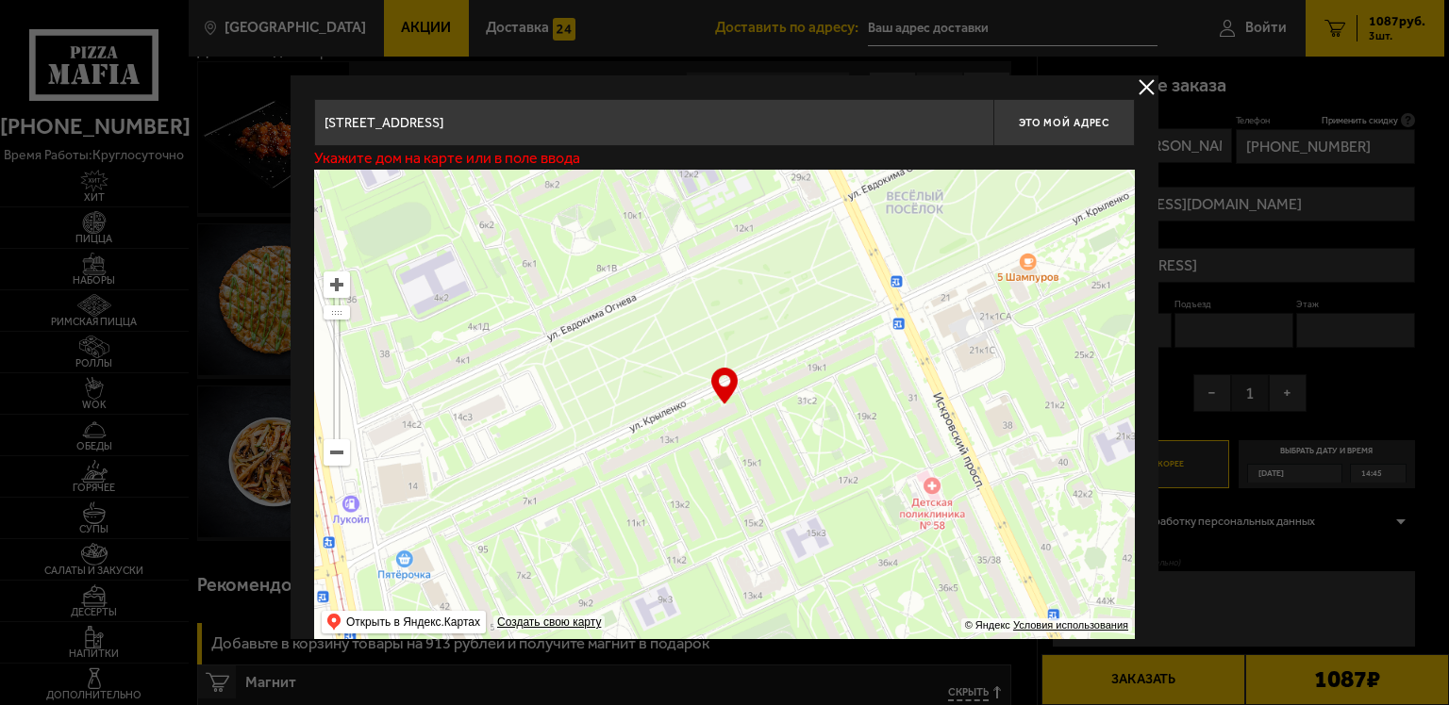
type input "[STREET_ADDRESS]"
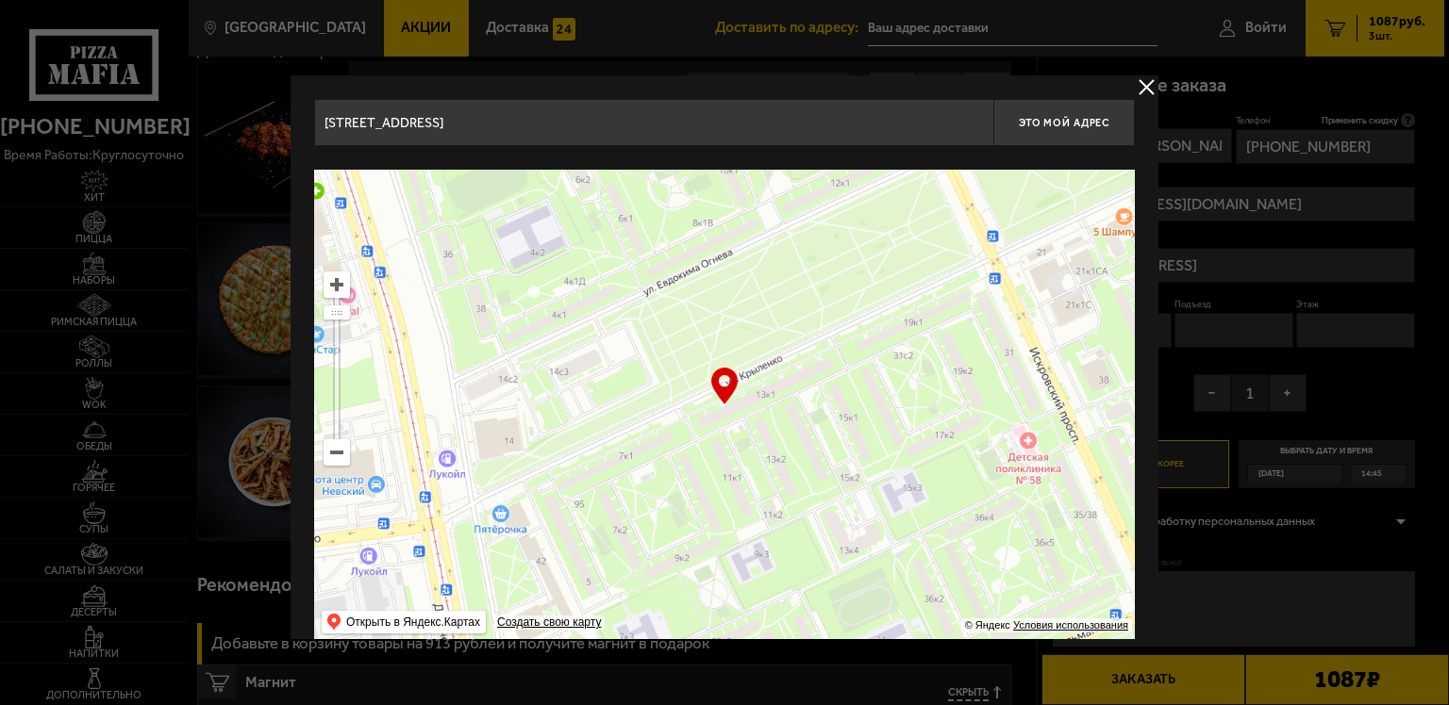
click at [552, 126] on input "[STREET_ADDRESS]" at bounding box center [653, 122] width 679 height 47
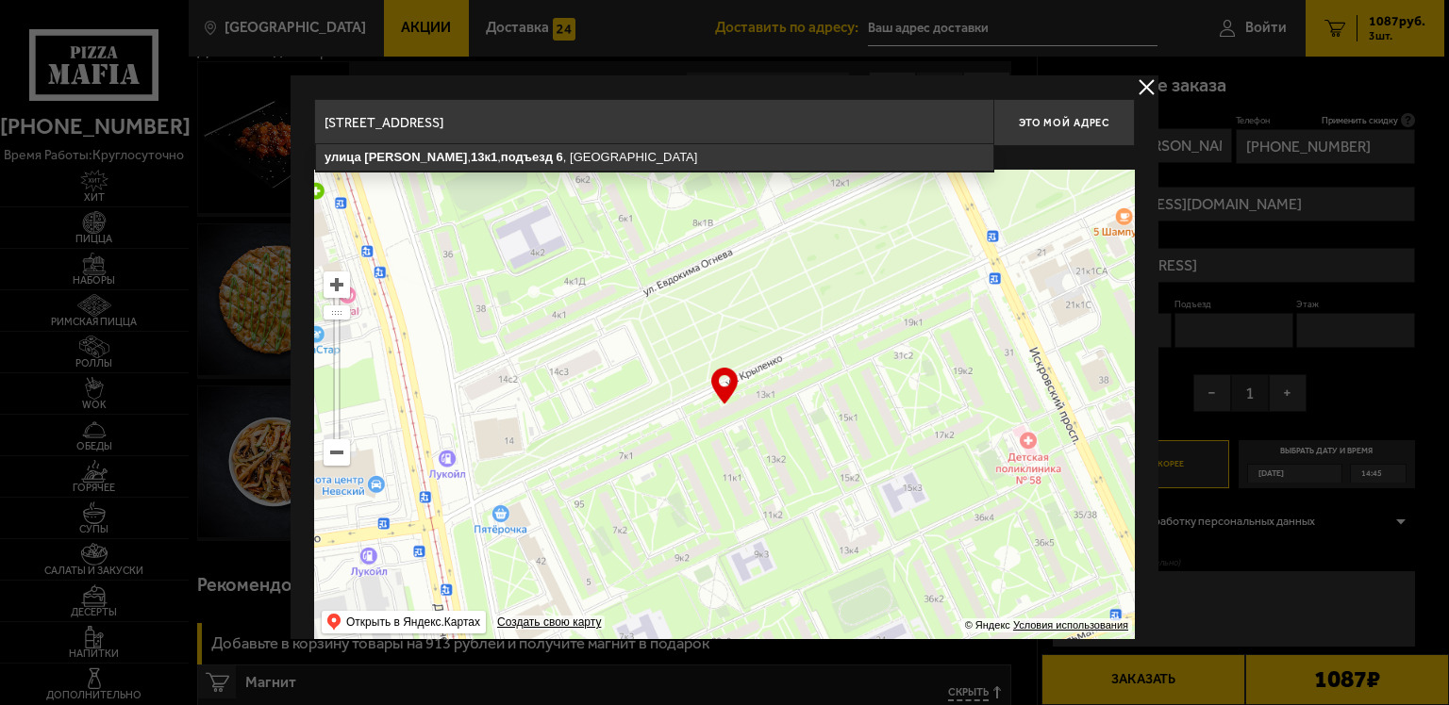
click at [553, 102] on input "[STREET_ADDRESS]" at bounding box center [653, 122] width 679 height 47
click at [560, 118] on input "[STREET_ADDRESS]" at bounding box center [653, 122] width 679 height 47
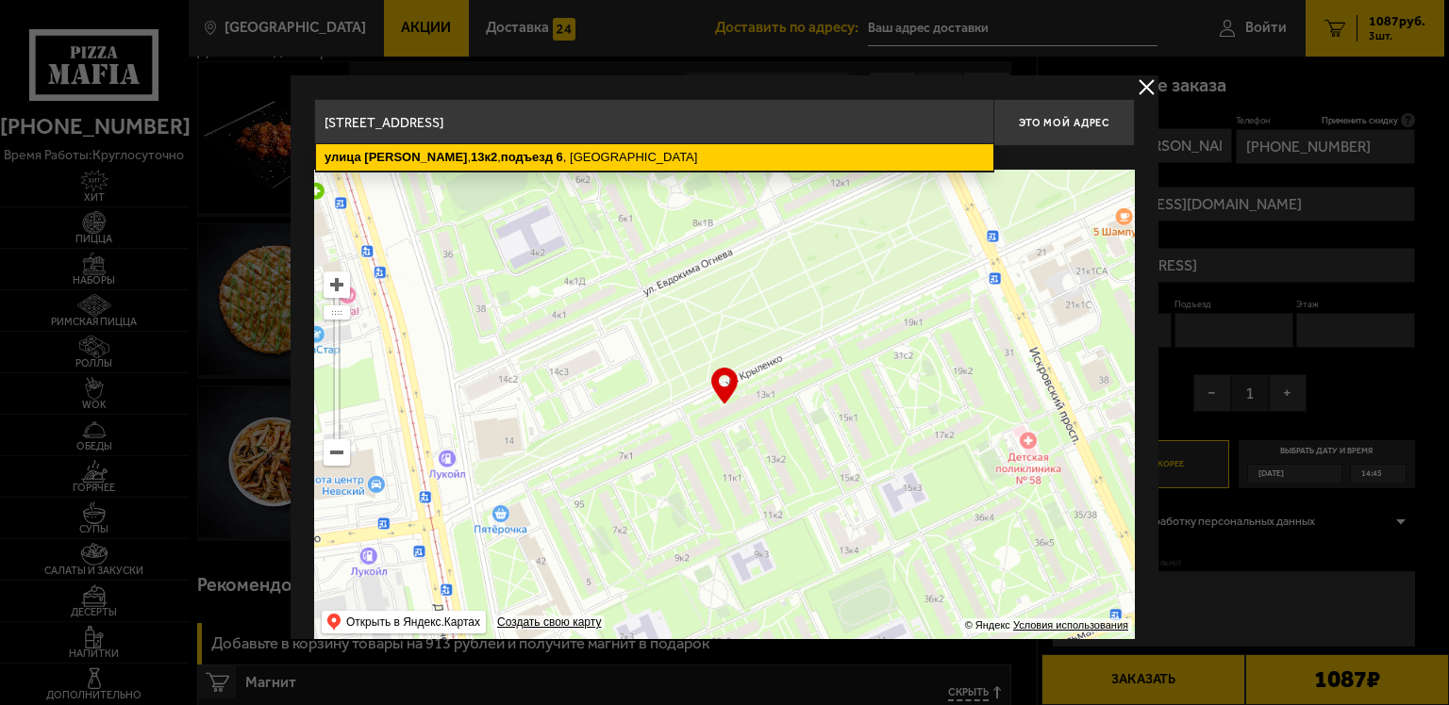
type input "[STREET_ADDRESS]"
click at [815, 162] on ymaps "[STREET_ADDRESS]" at bounding box center [654, 157] width 677 height 26
type input "[STREET_ADDRESS]"
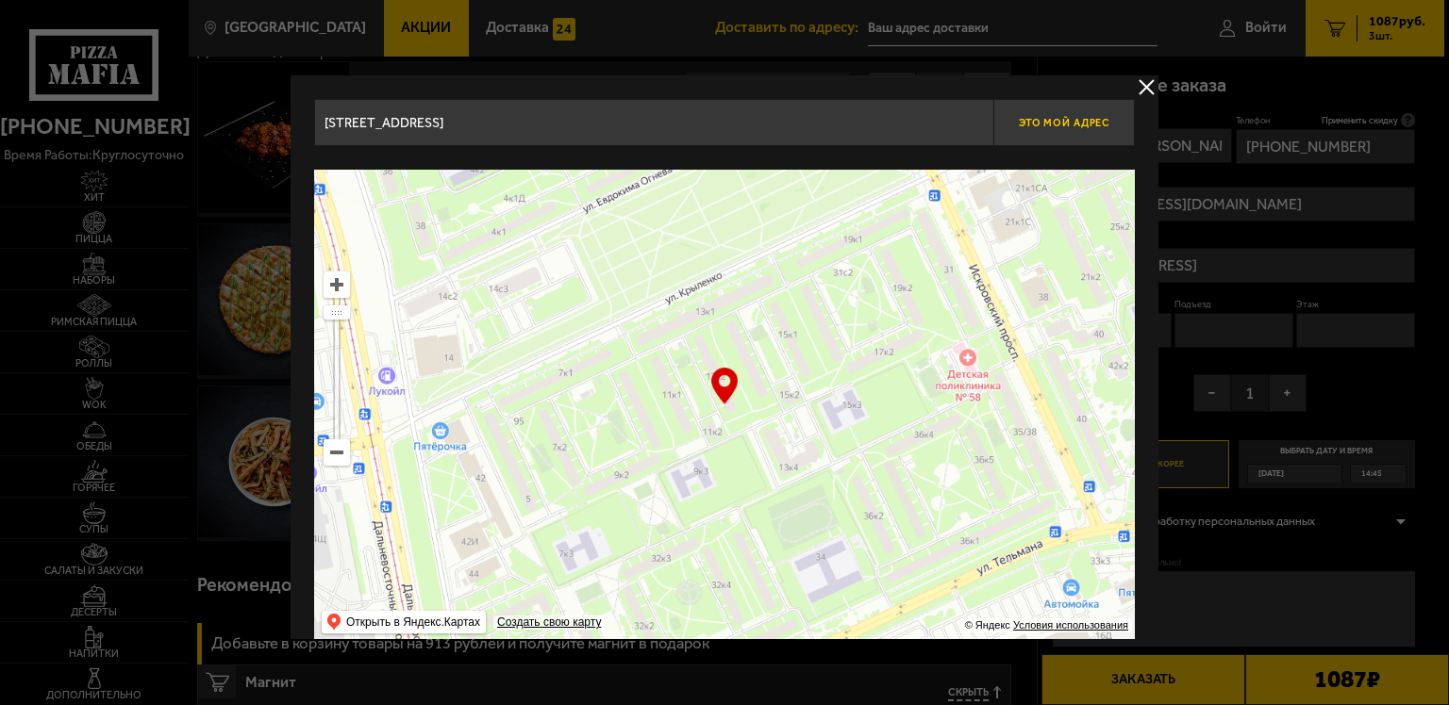
click at [1060, 123] on span "Это мой адрес" at bounding box center [1064, 123] width 91 height 12
type input "[STREET_ADDRESS]"
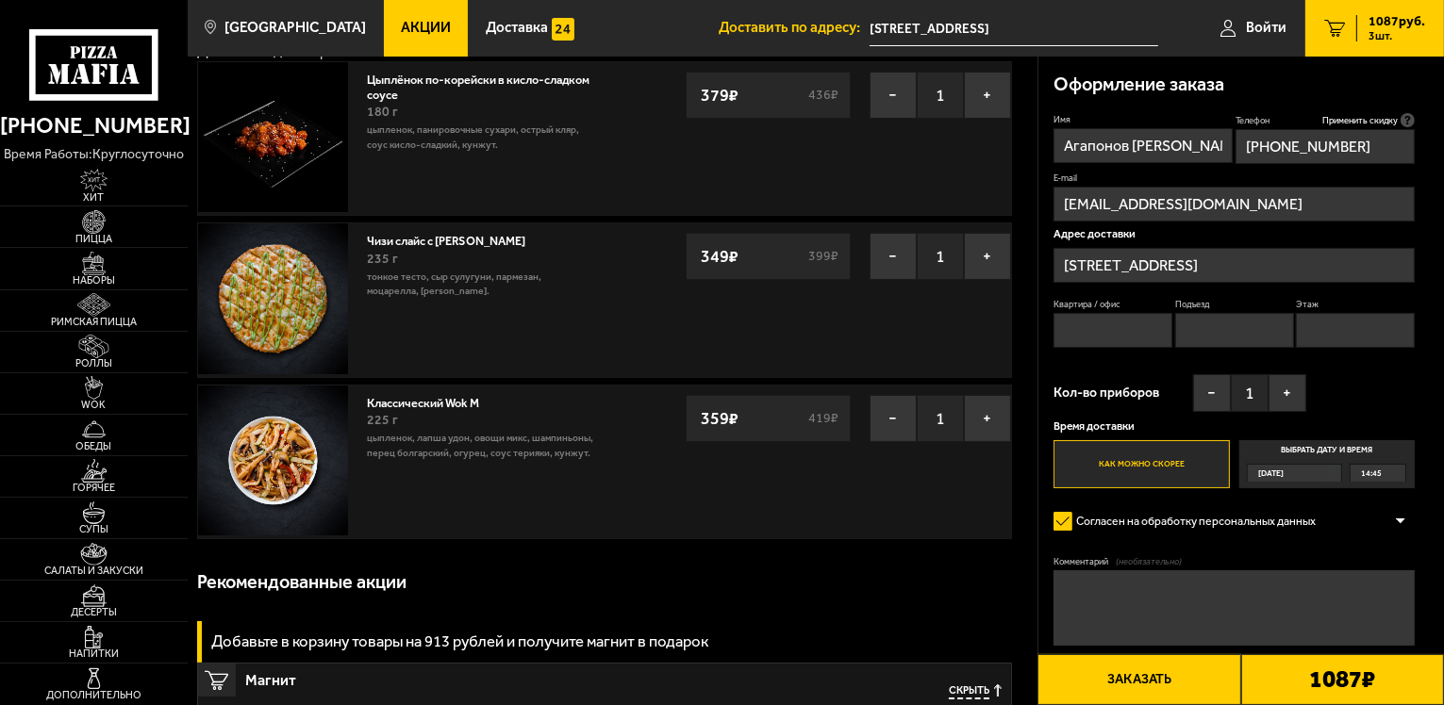
click at [1131, 332] on input "Квартира / офис" at bounding box center [1112, 330] width 119 height 35
type input "85"
type input "6"
type input "4"
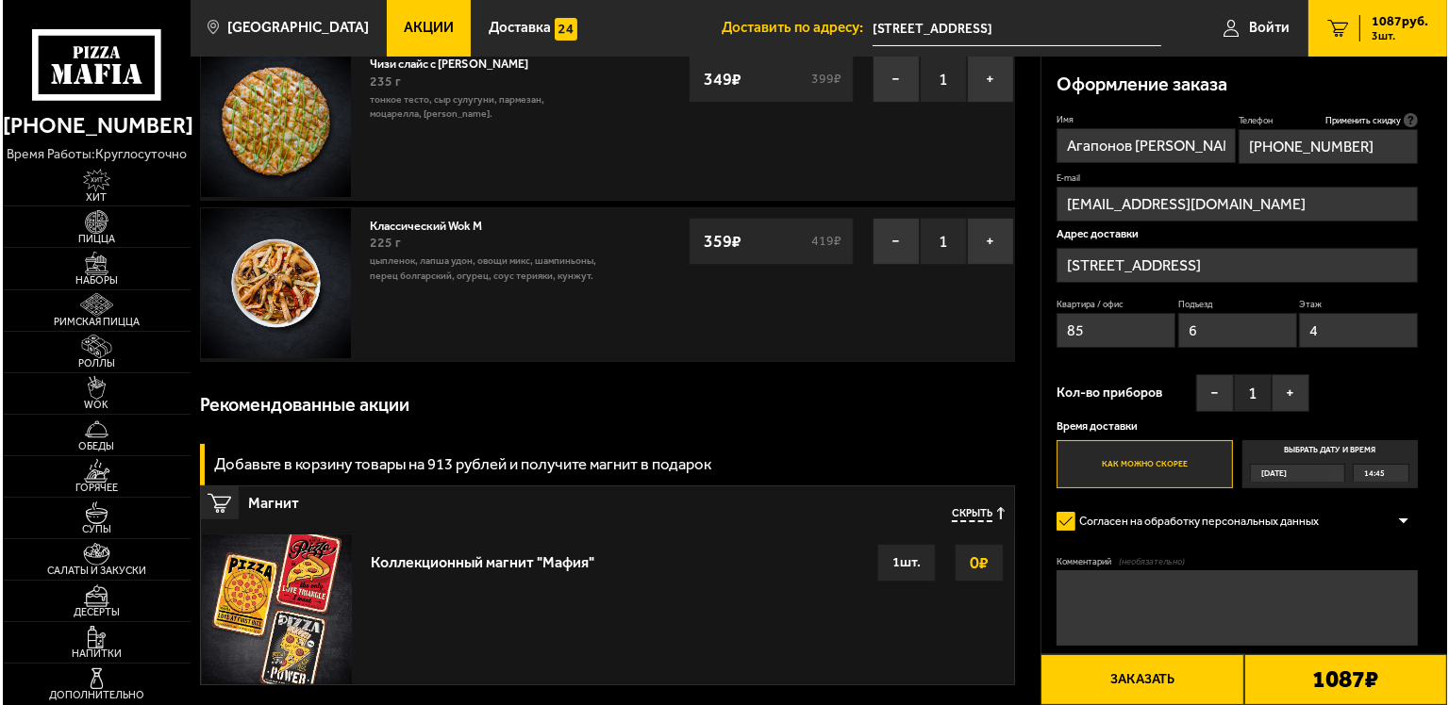
scroll to position [283, 0]
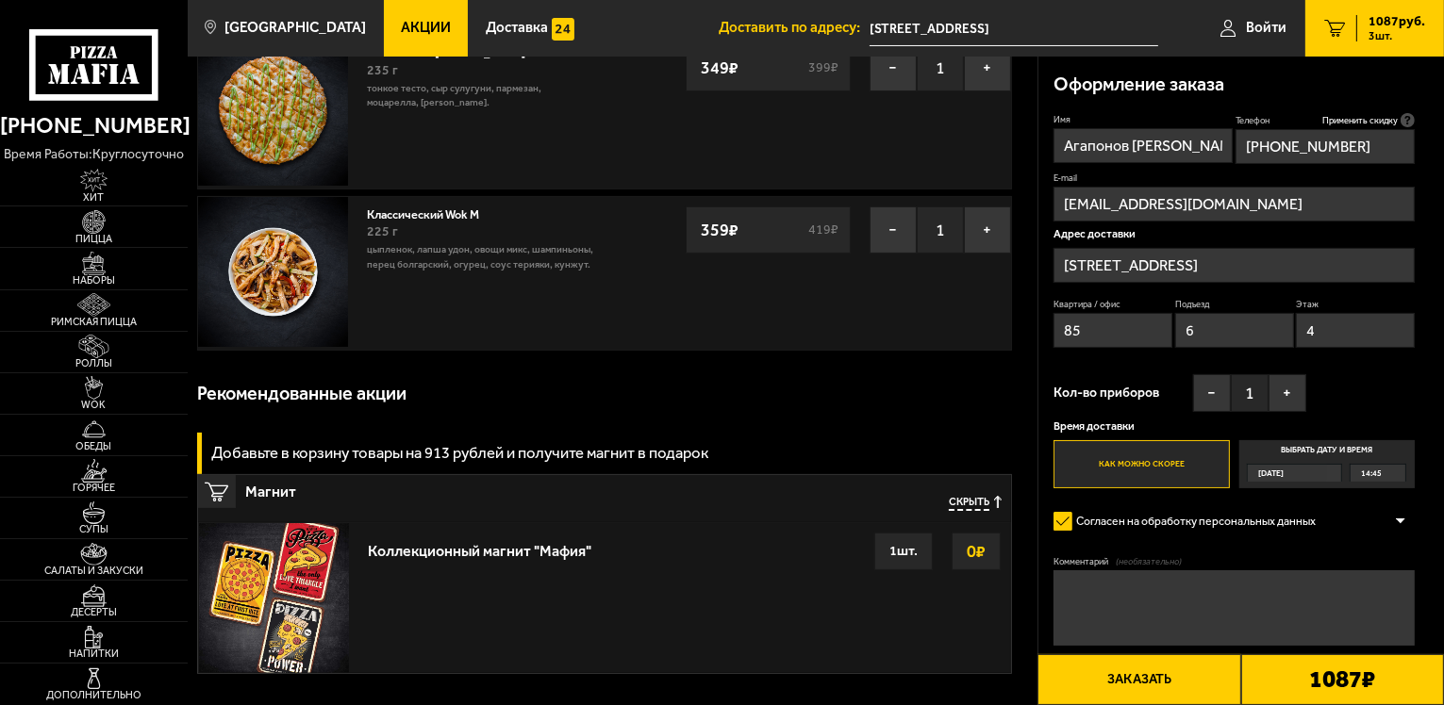
click at [1139, 669] on button "Заказать" at bounding box center [1138, 680] width 203 height 51
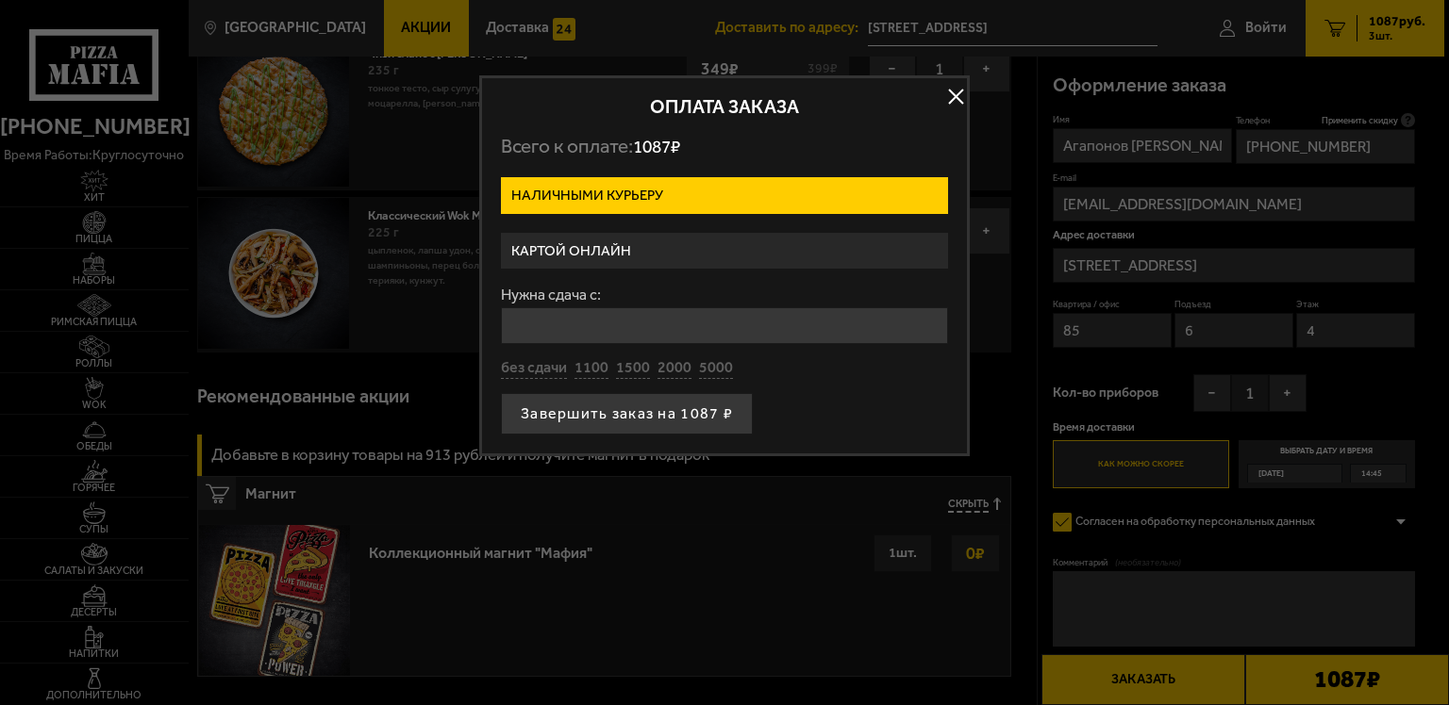
click at [630, 241] on label "Картой онлайн" at bounding box center [724, 251] width 447 height 37
click at [0, 0] on input "Картой онлайн" at bounding box center [0, 0] width 0 height 0
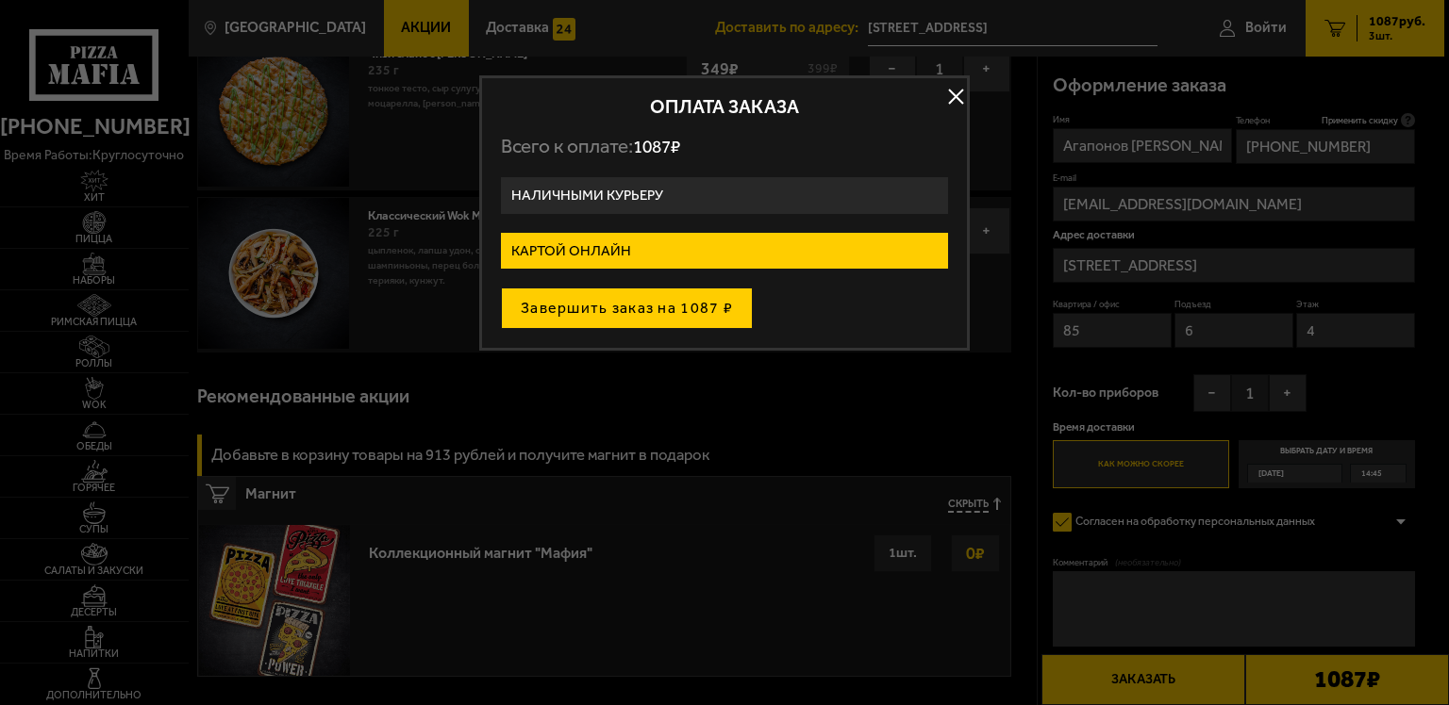
click at [656, 306] on button "Завершить заказ на 1087 ₽" at bounding box center [627, 308] width 252 height 41
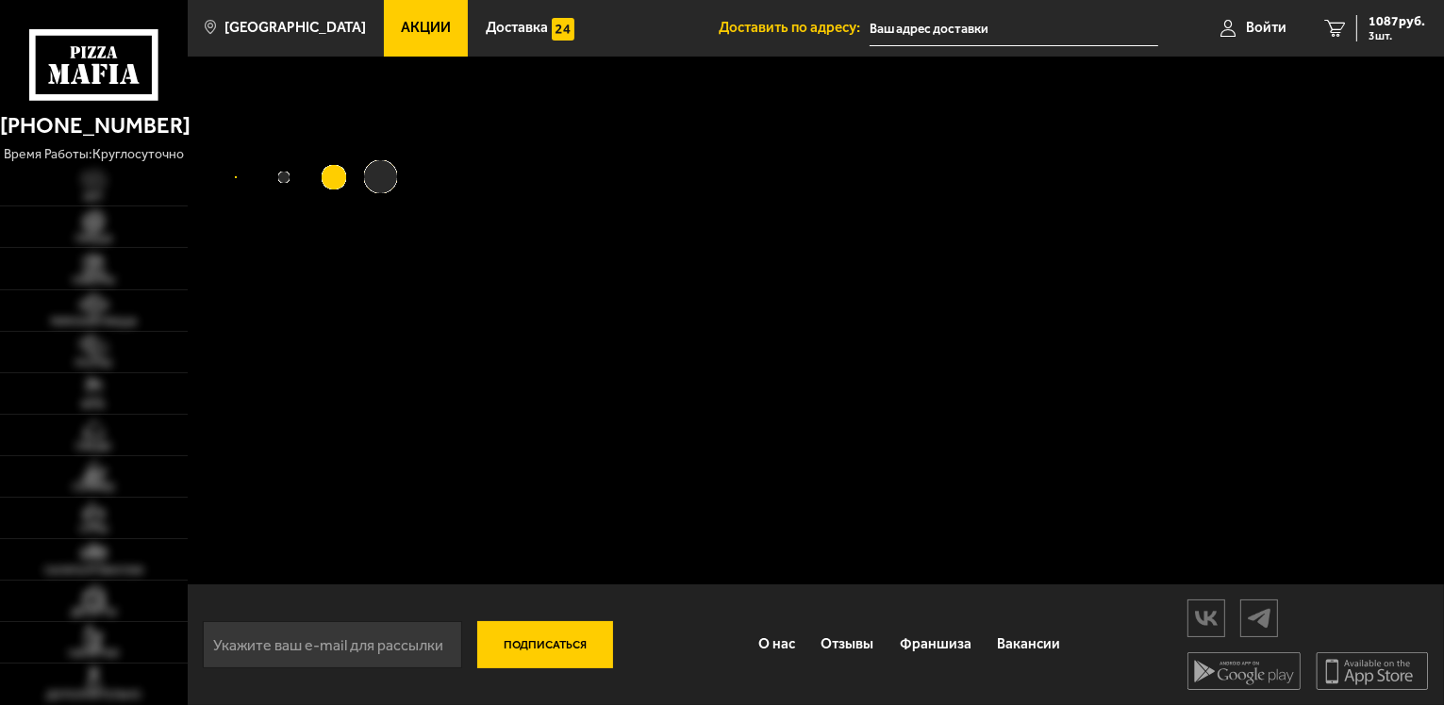
type input "[STREET_ADDRESS]"
